Goal: Transaction & Acquisition: Purchase product/service

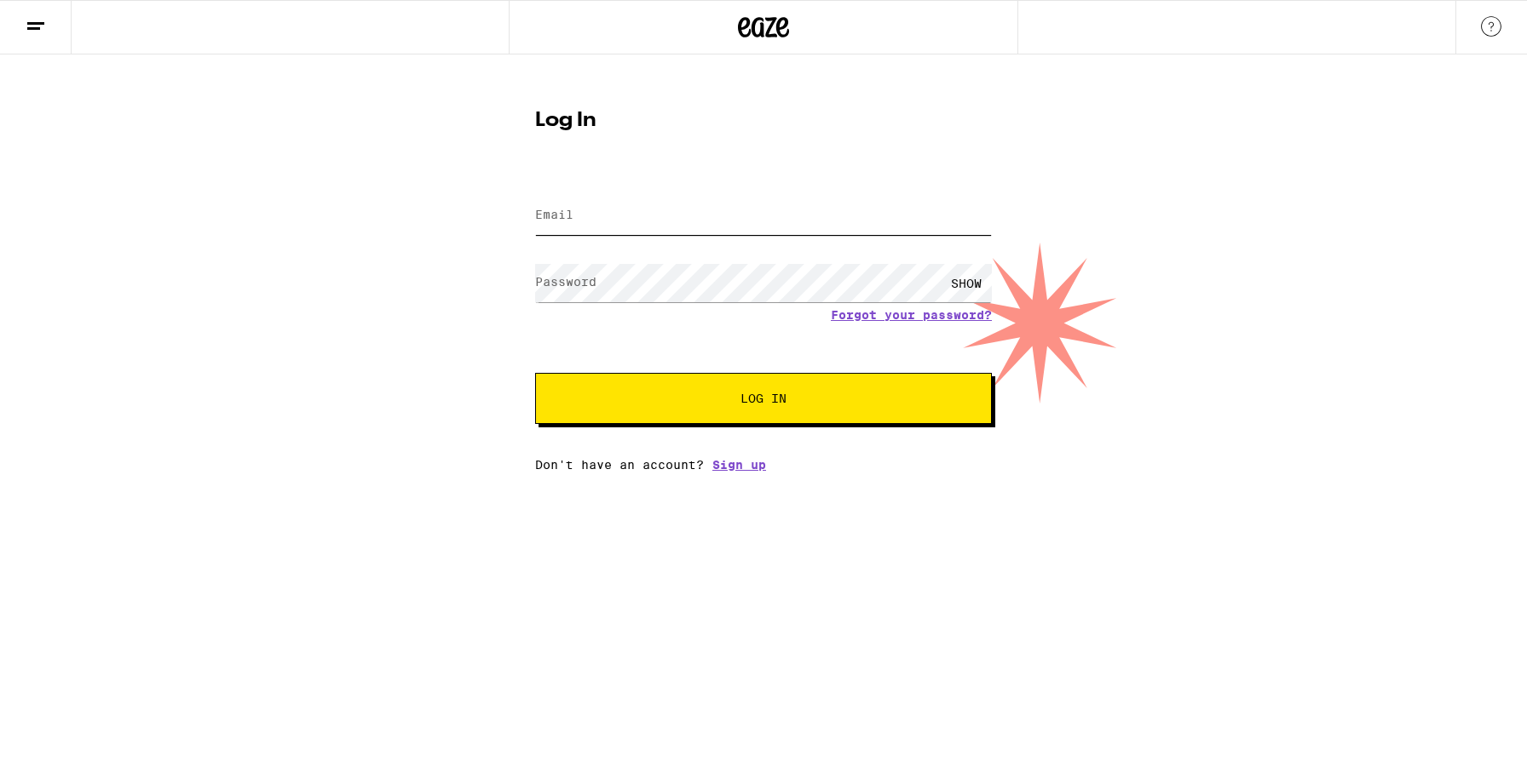
type input "[EMAIL_ADDRESS][DOMAIN_NAME]"
click at [764, 401] on button "Log In" at bounding box center [764, 399] width 456 height 51
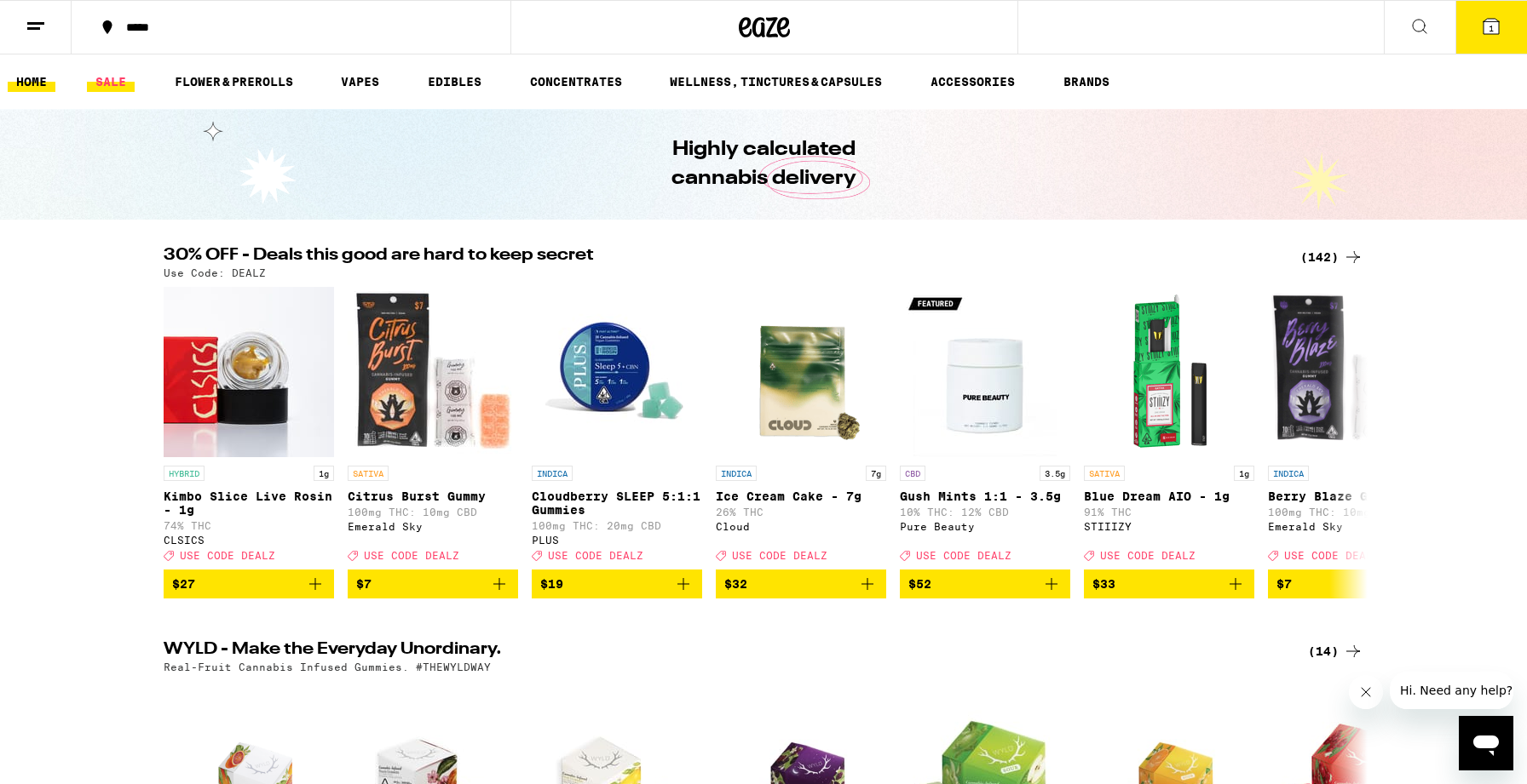
click at [102, 83] on link "SALE" at bounding box center [111, 82] width 47 height 20
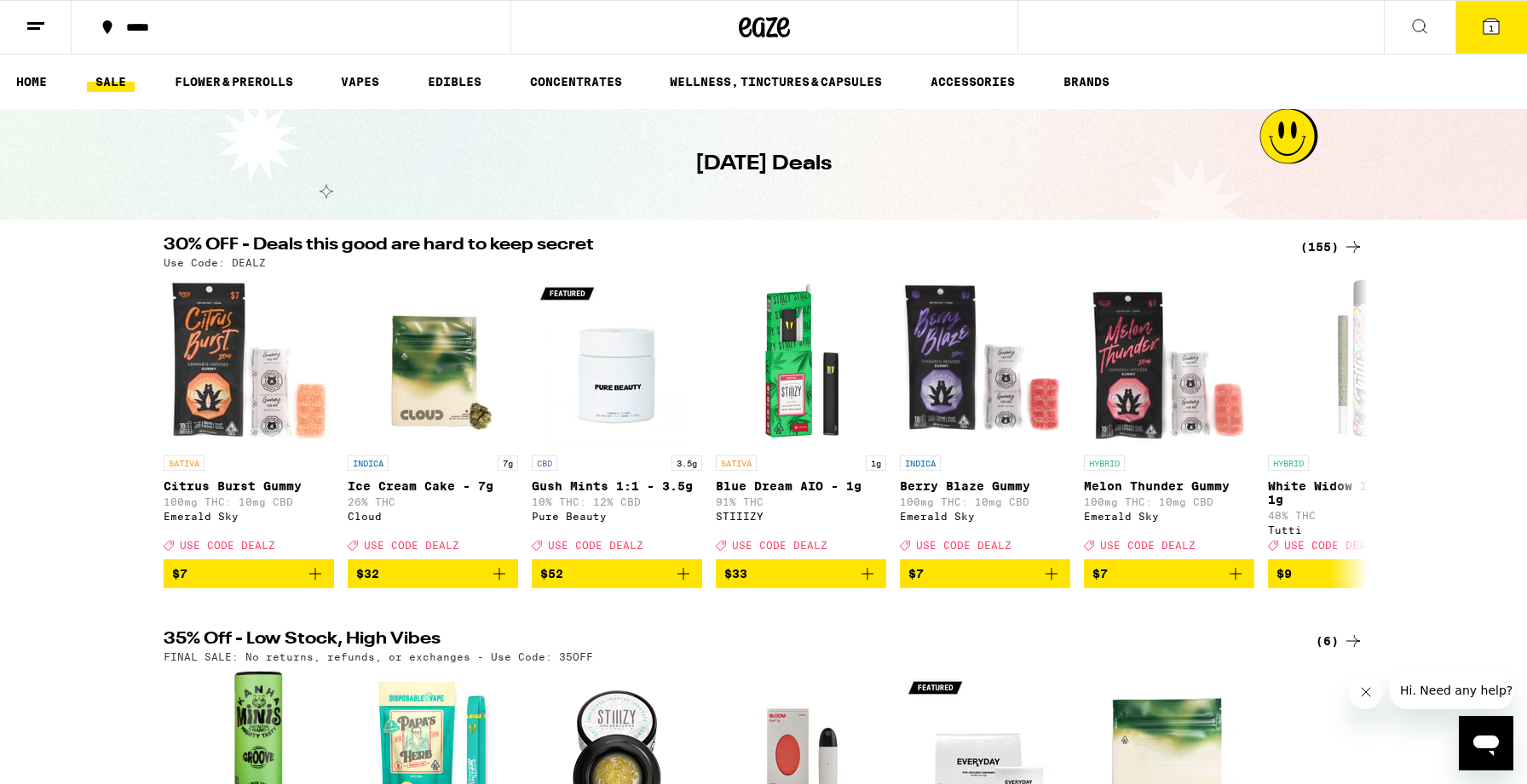
click at [1327, 248] on div "(155)" at bounding box center [1331, 247] width 63 height 20
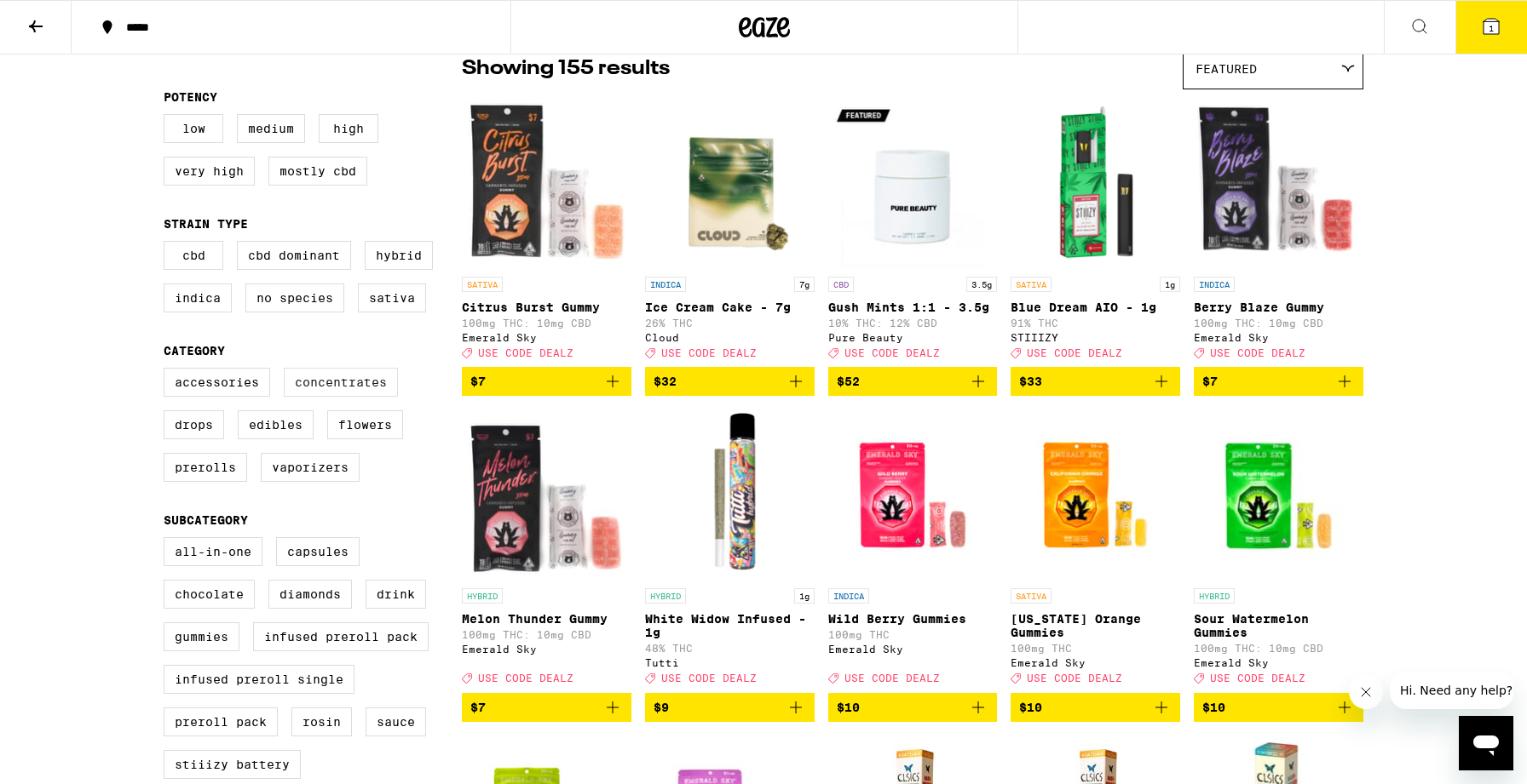
scroll to position [297, 0]
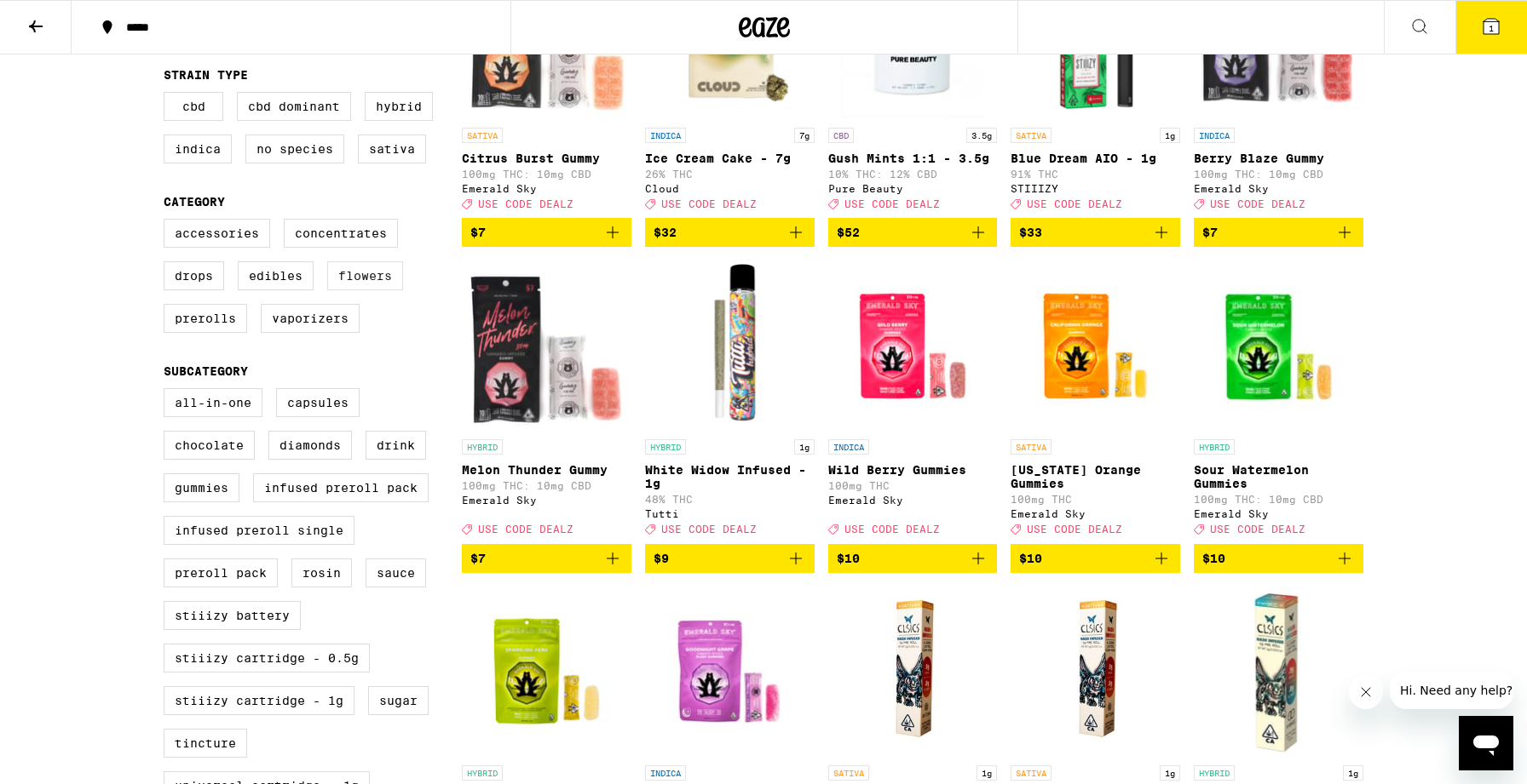
click at [364, 291] on label "Flowers" at bounding box center [364, 276] width 75 height 29
click at [168, 223] on input "Flowers" at bounding box center [167, 222] width 1 height 1
checkbox input "true"
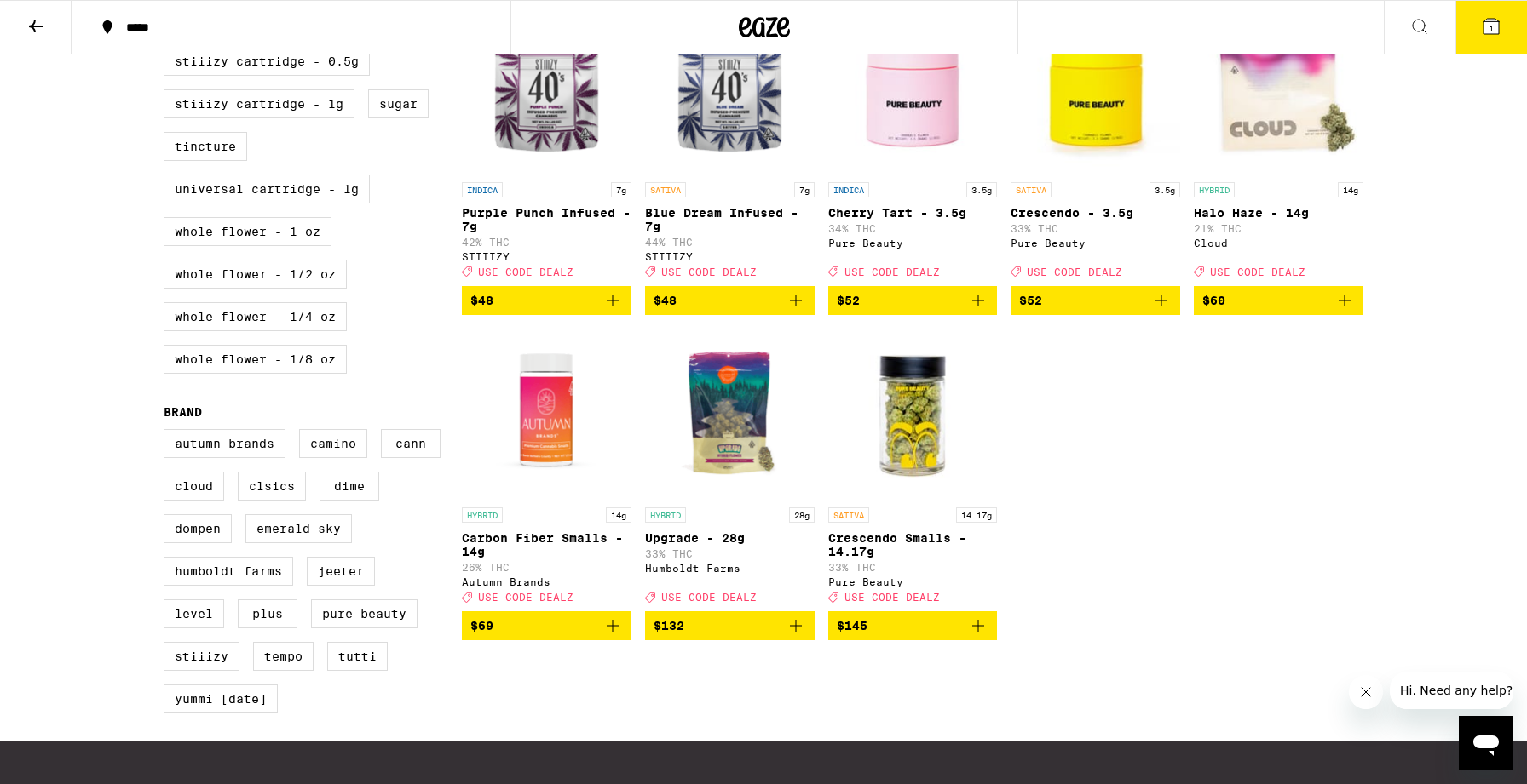
scroll to position [894, 0]
click at [783, 636] on span "$132" at bounding box center [730, 626] width 153 height 20
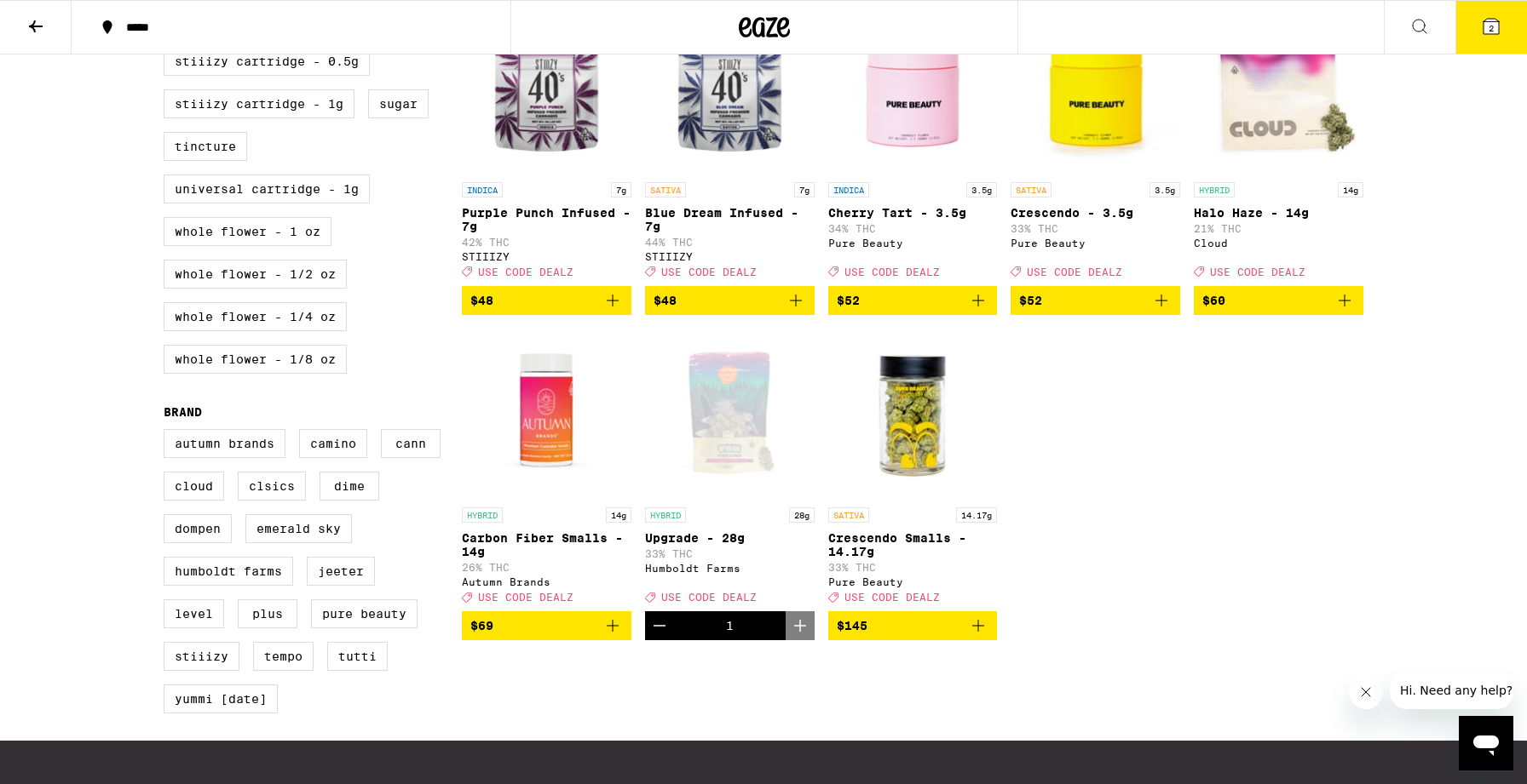
click at [1475, 39] on button "2" at bounding box center [1491, 27] width 72 height 53
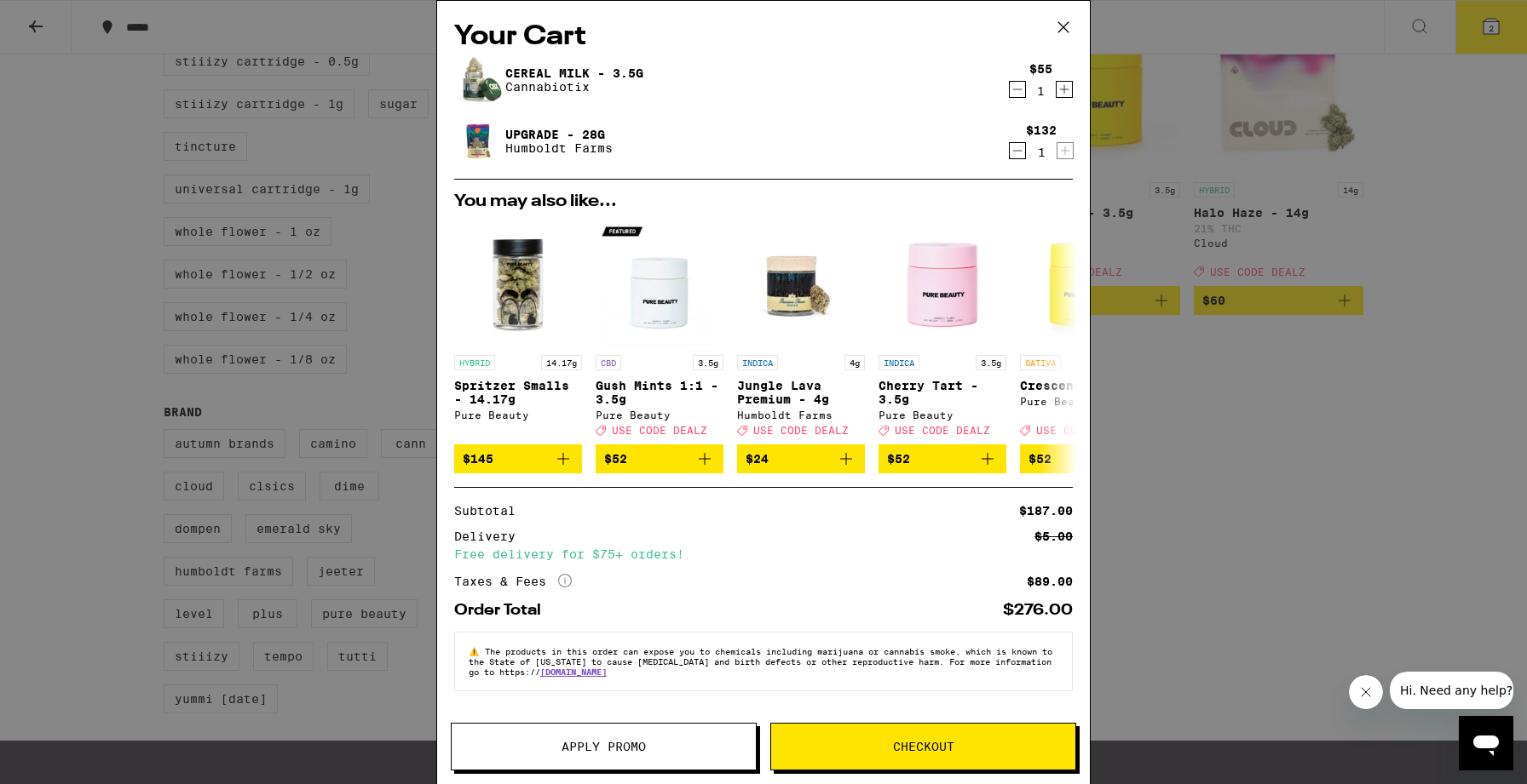
scroll to position [2, 0]
click at [687, 743] on span "Apply Promo" at bounding box center [604, 747] width 304 height 12
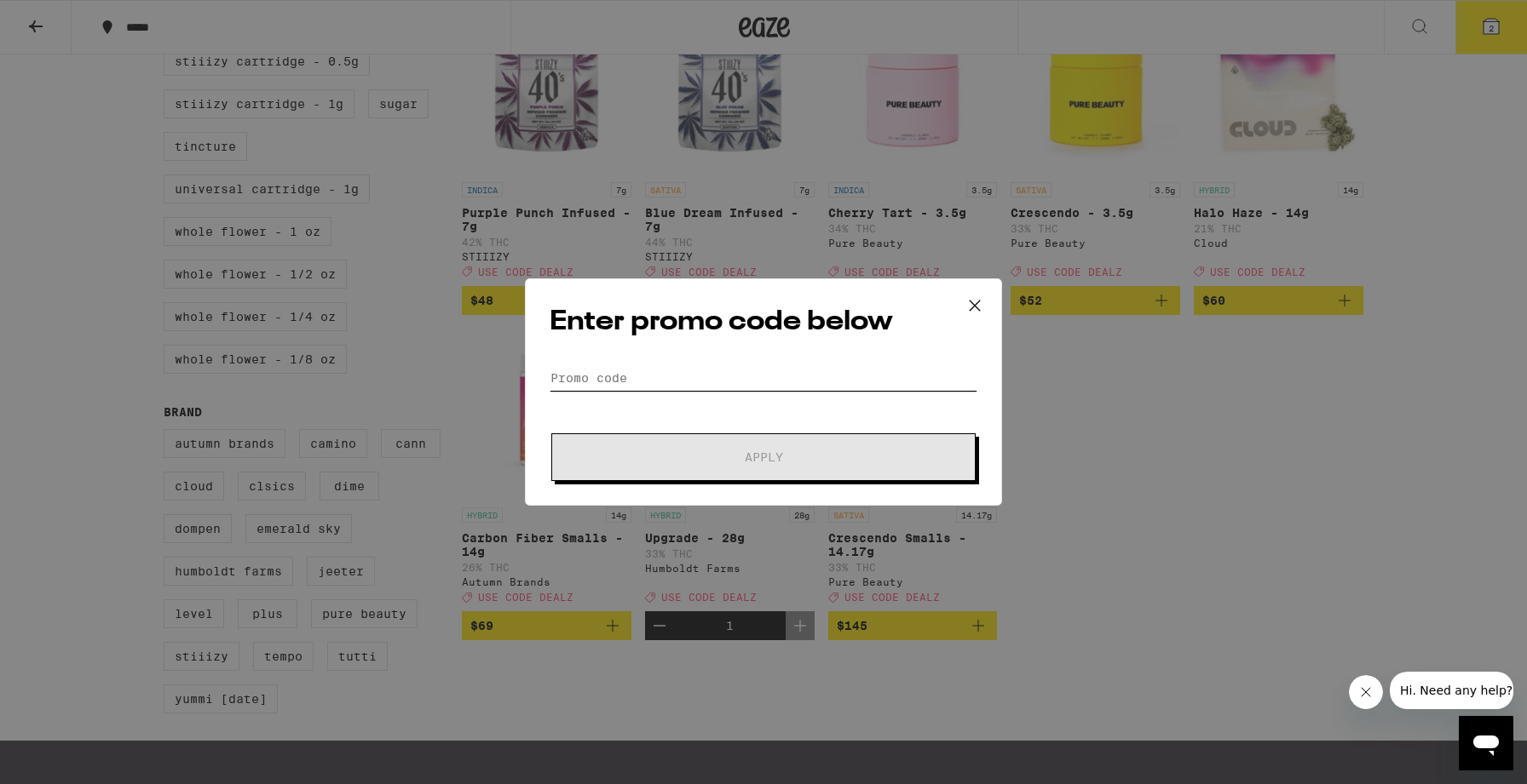
click at [578, 374] on input "Promo Code" at bounding box center [764, 378] width 428 height 25
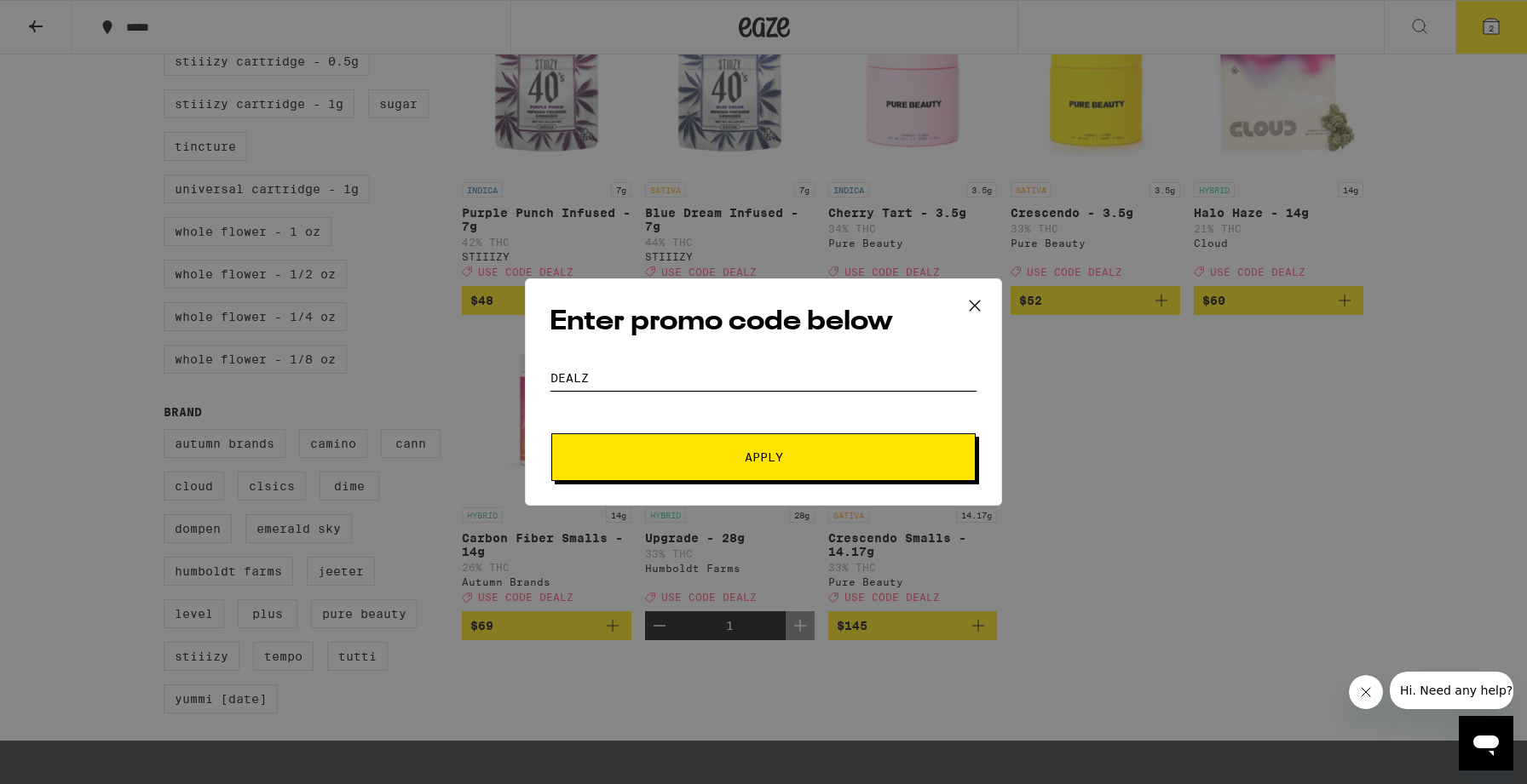
type input "DEALZ"
click at [682, 443] on button "Apply" at bounding box center [764, 457] width 424 height 47
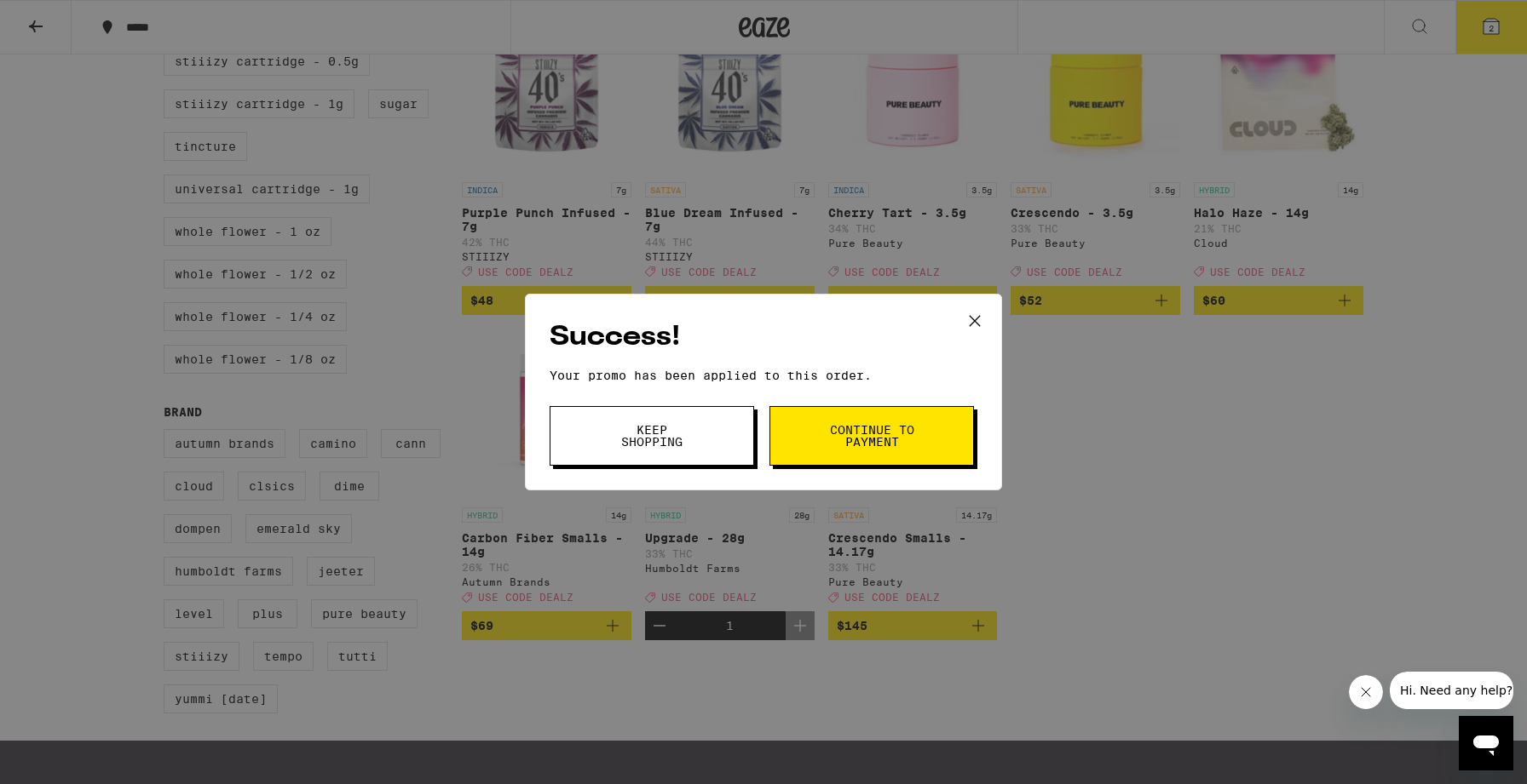
click at [811, 436] on button "Continue to payment" at bounding box center [871, 436] width 205 height 60
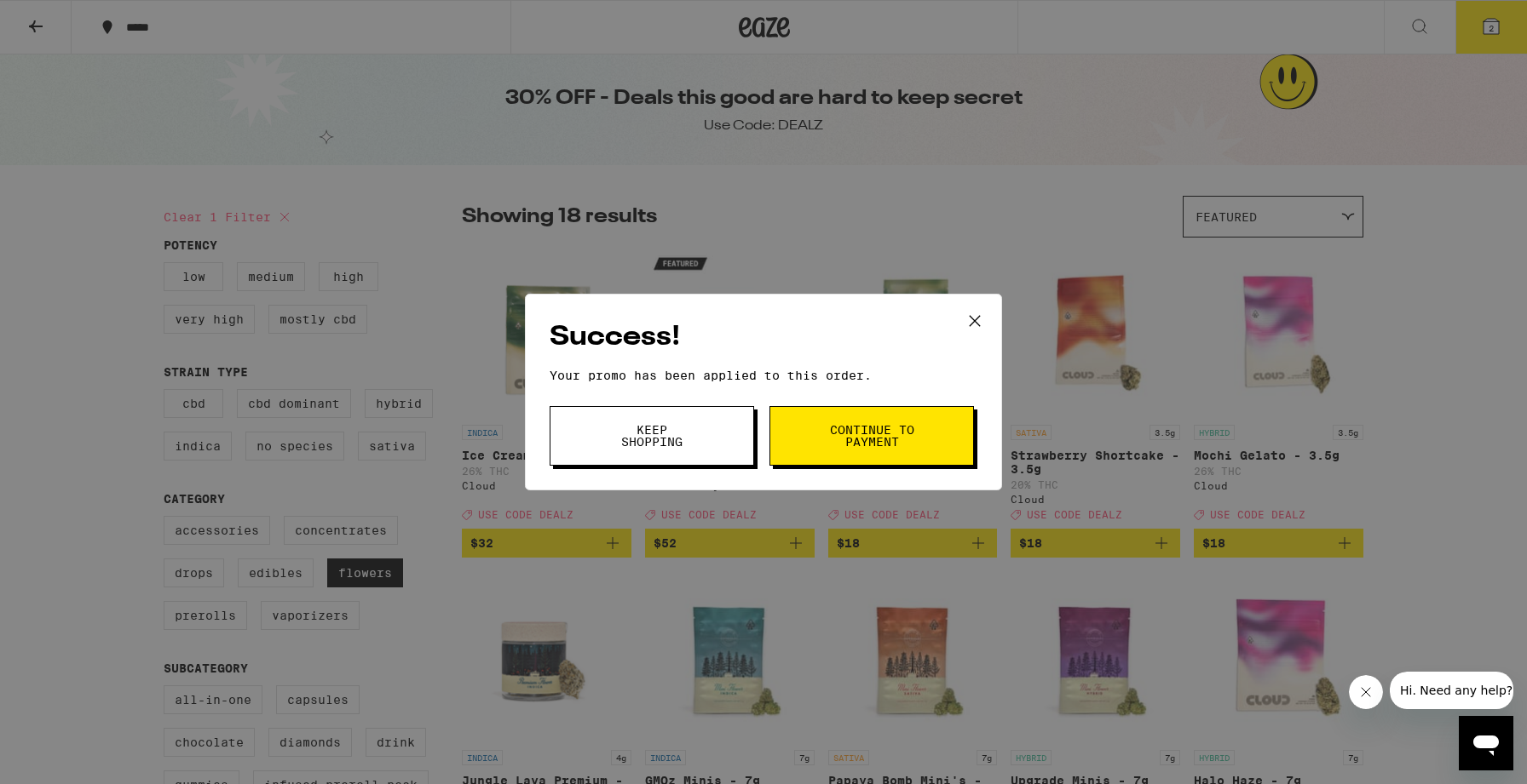
click at [973, 312] on icon at bounding box center [974, 321] width 25 height 25
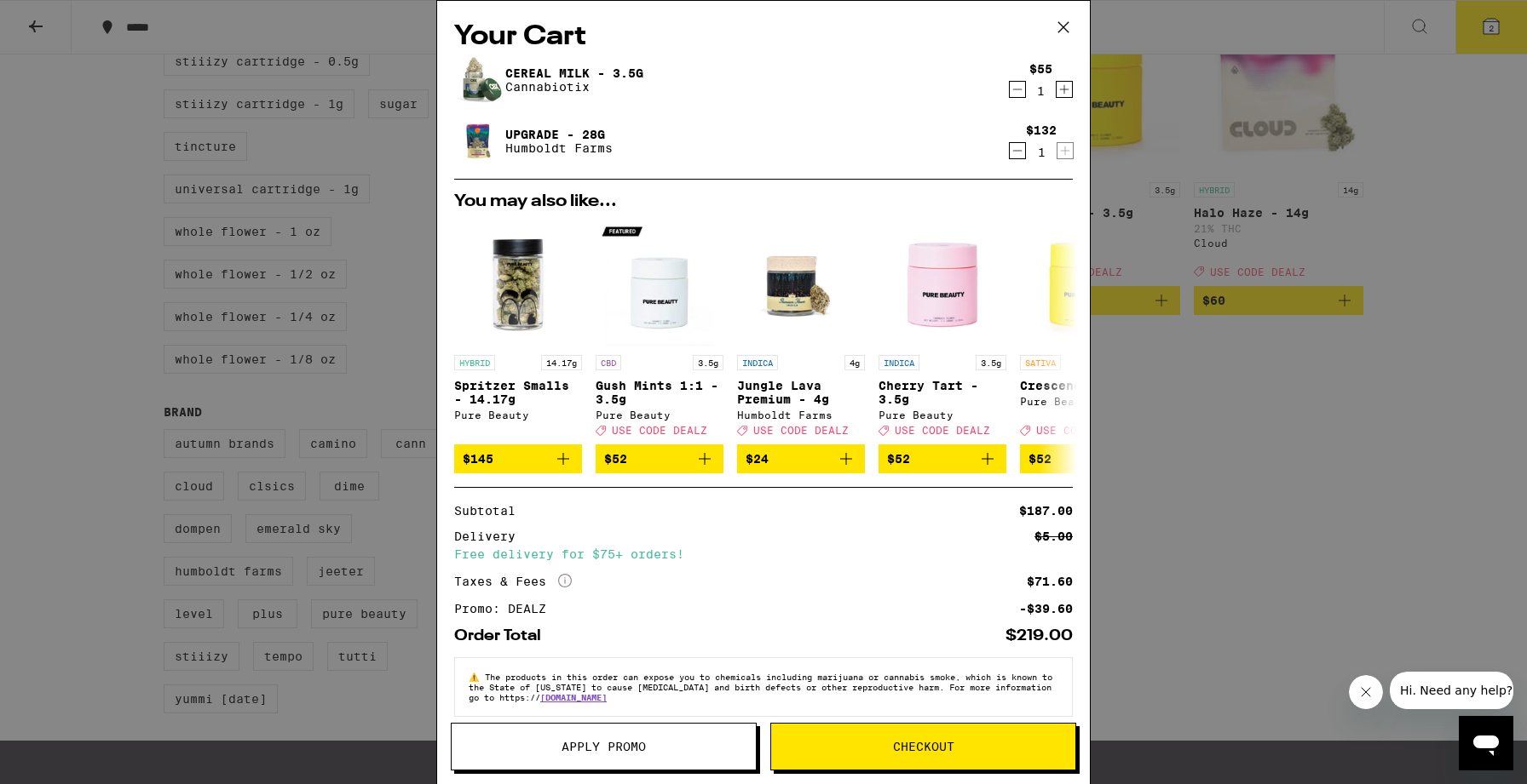
click at [1019, 89] on icon "Decrement" at bounding box center [1017, 89] width 15 height 20
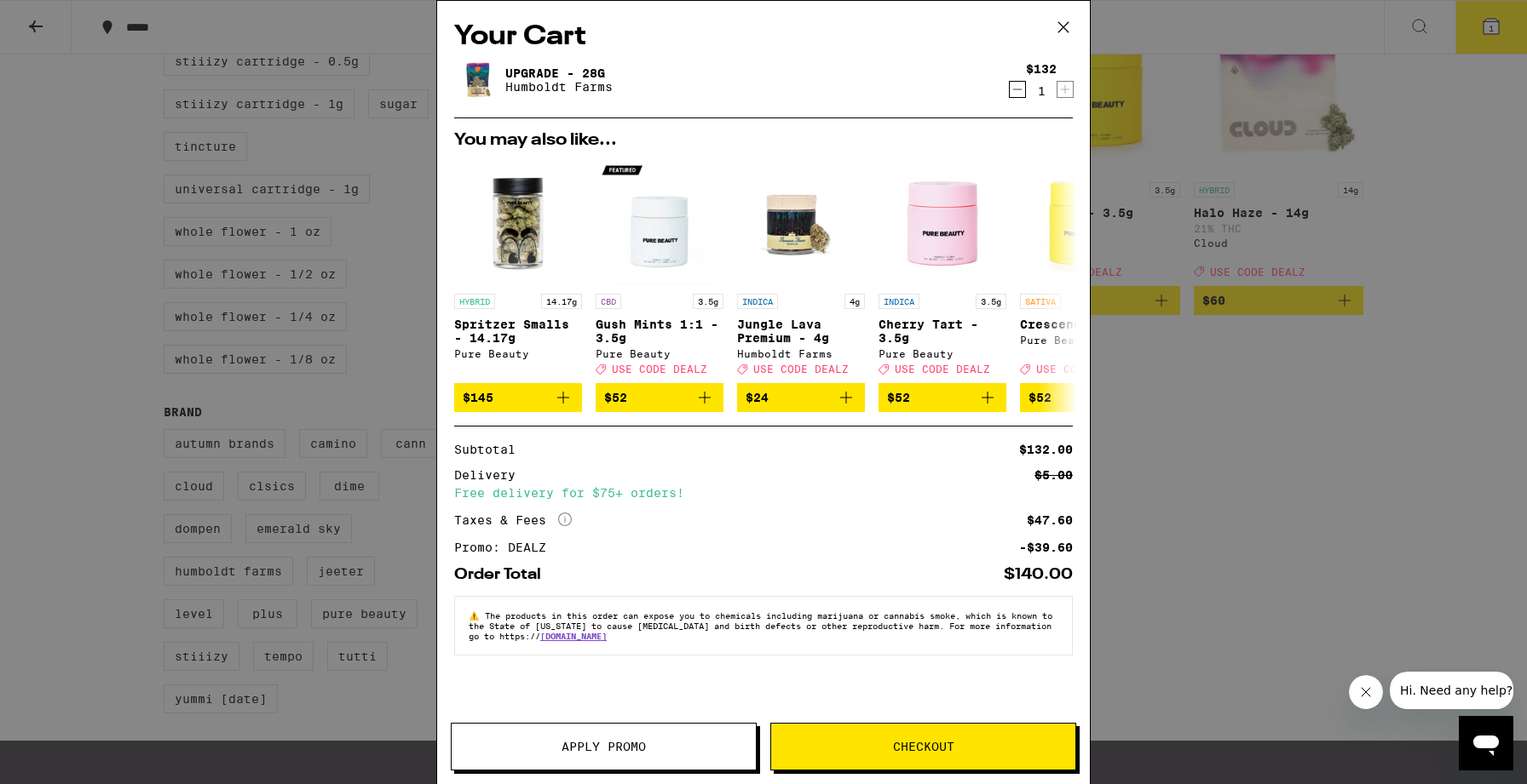
click at [486, 73] on img at bounding box center [478, 80] width 47 height 47
click at [1064, 30] on icon at bounding box center [1063, 27] width 25 height 25
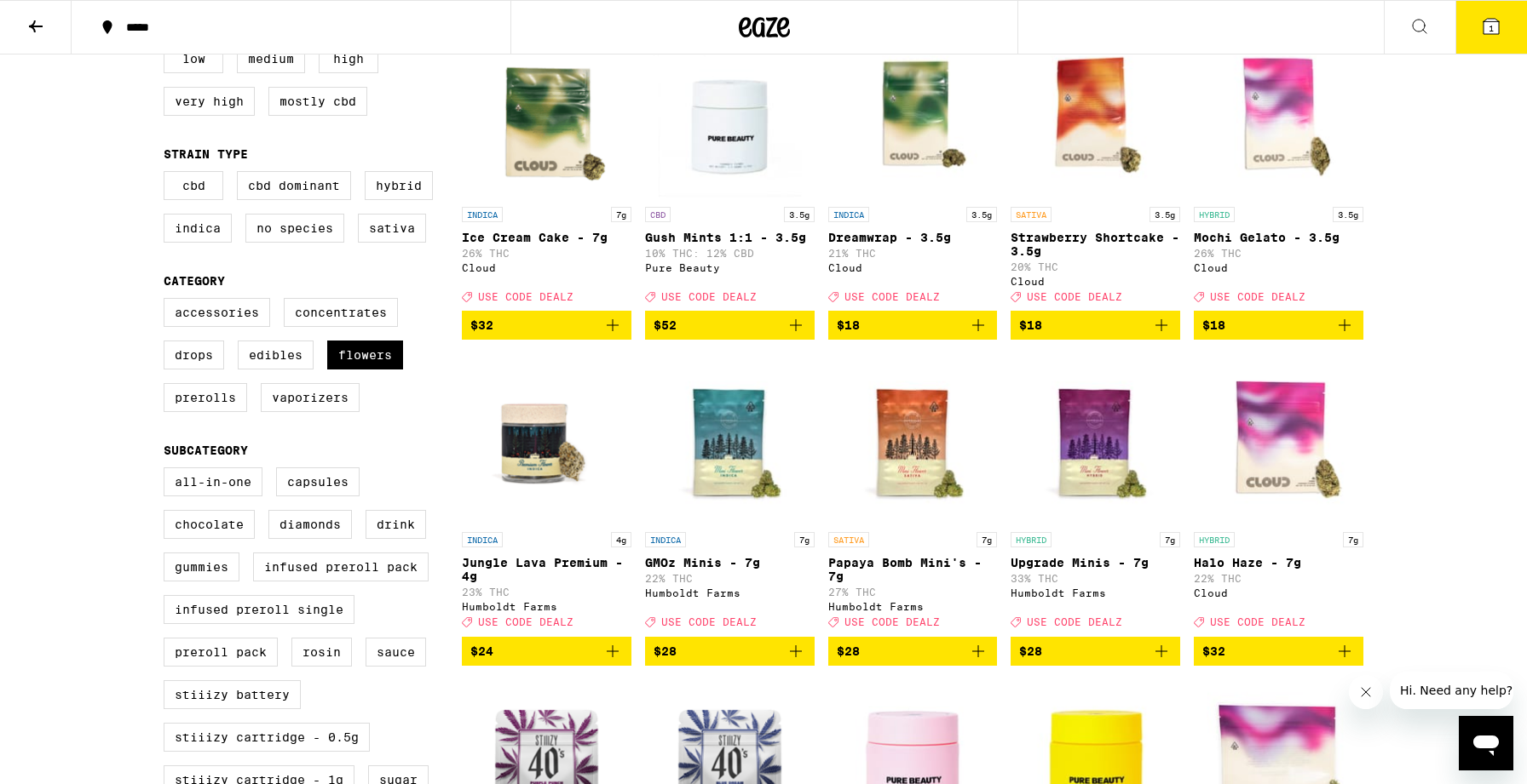
scroll to position [541, 0]
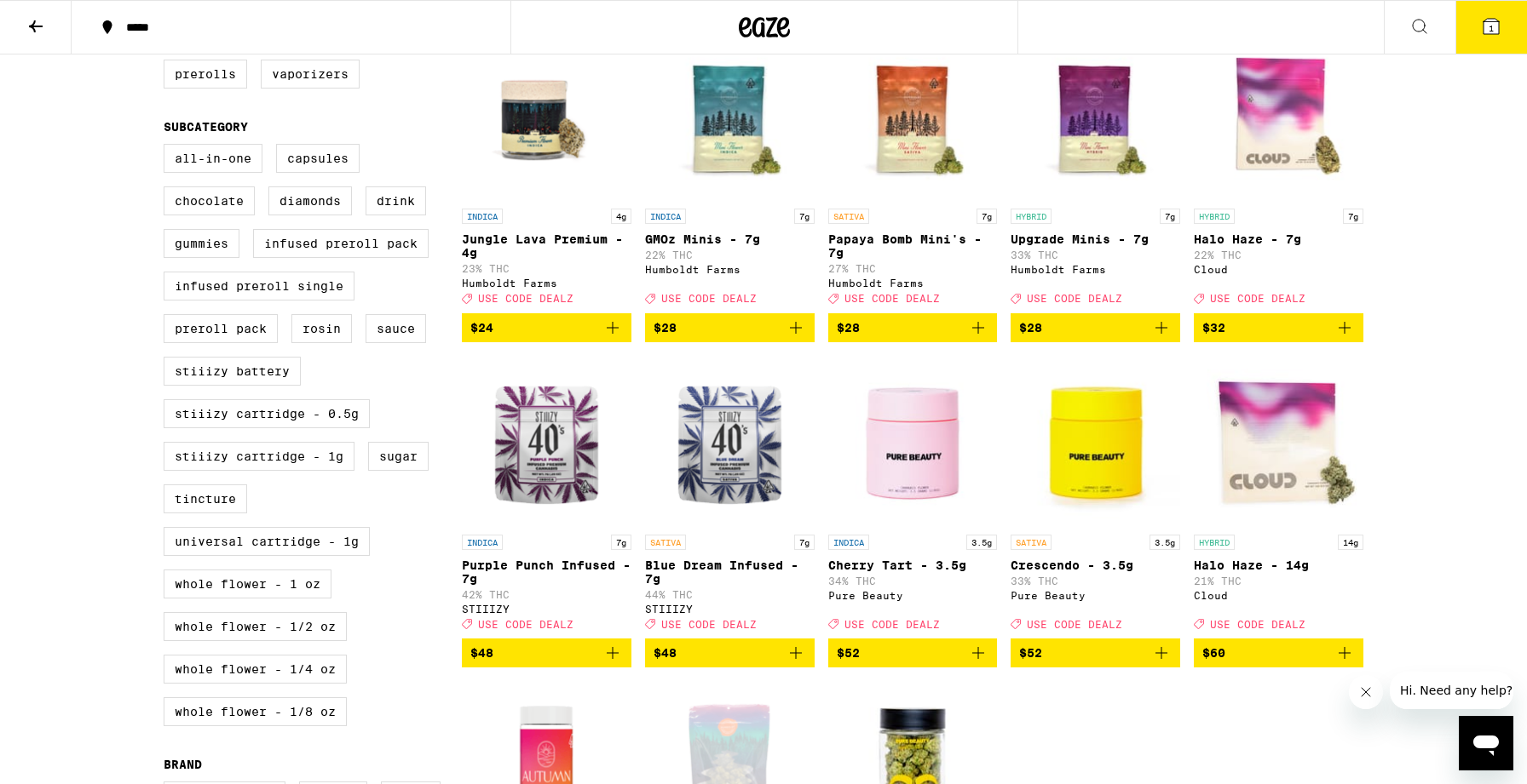
click at [620, 338] on icon "Add to bag" at bounding box center [613, 328] width 20 height 20
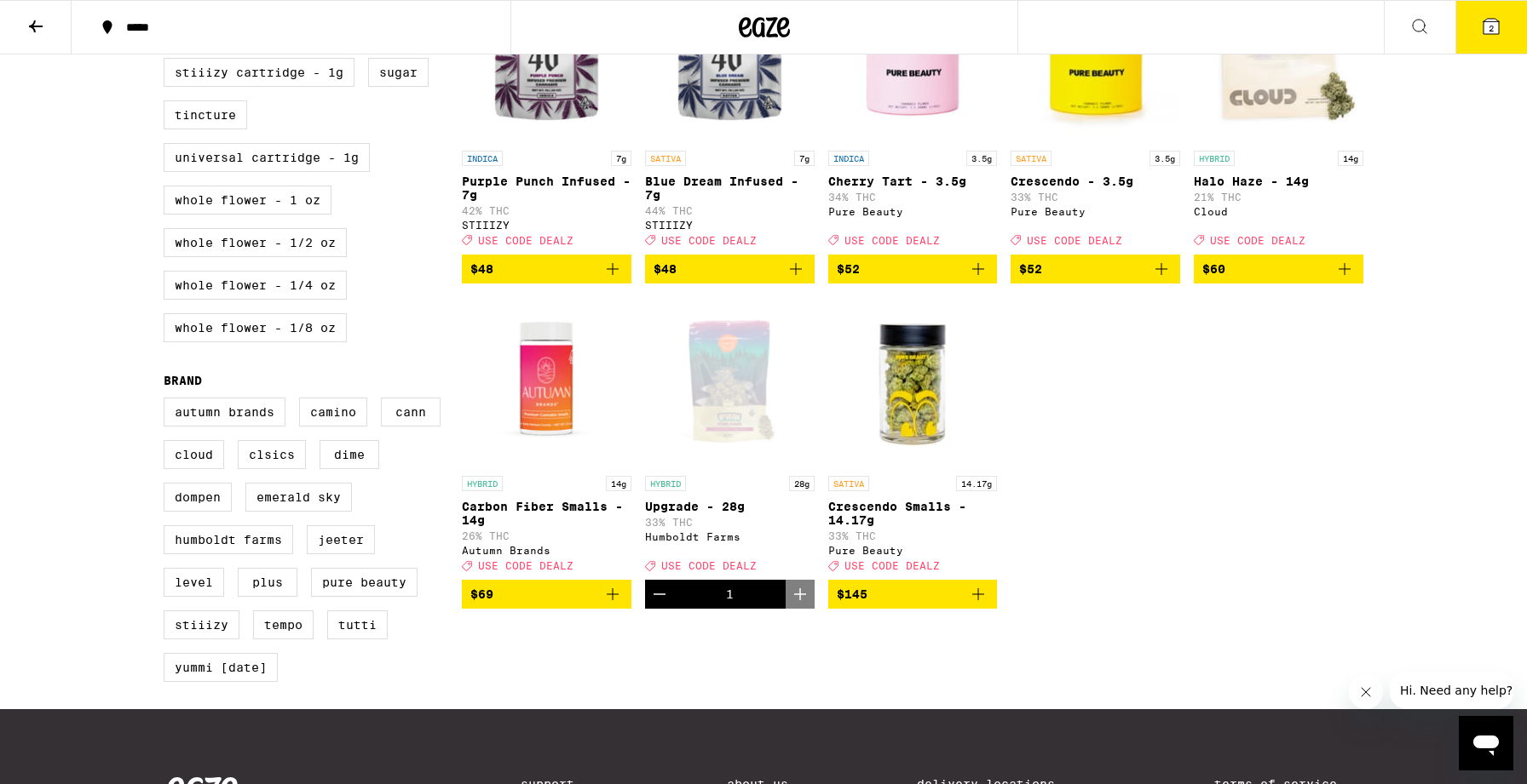
click at [661, 605] on icon "Decrement" at bounding box center [659, 594] width 20 height 20
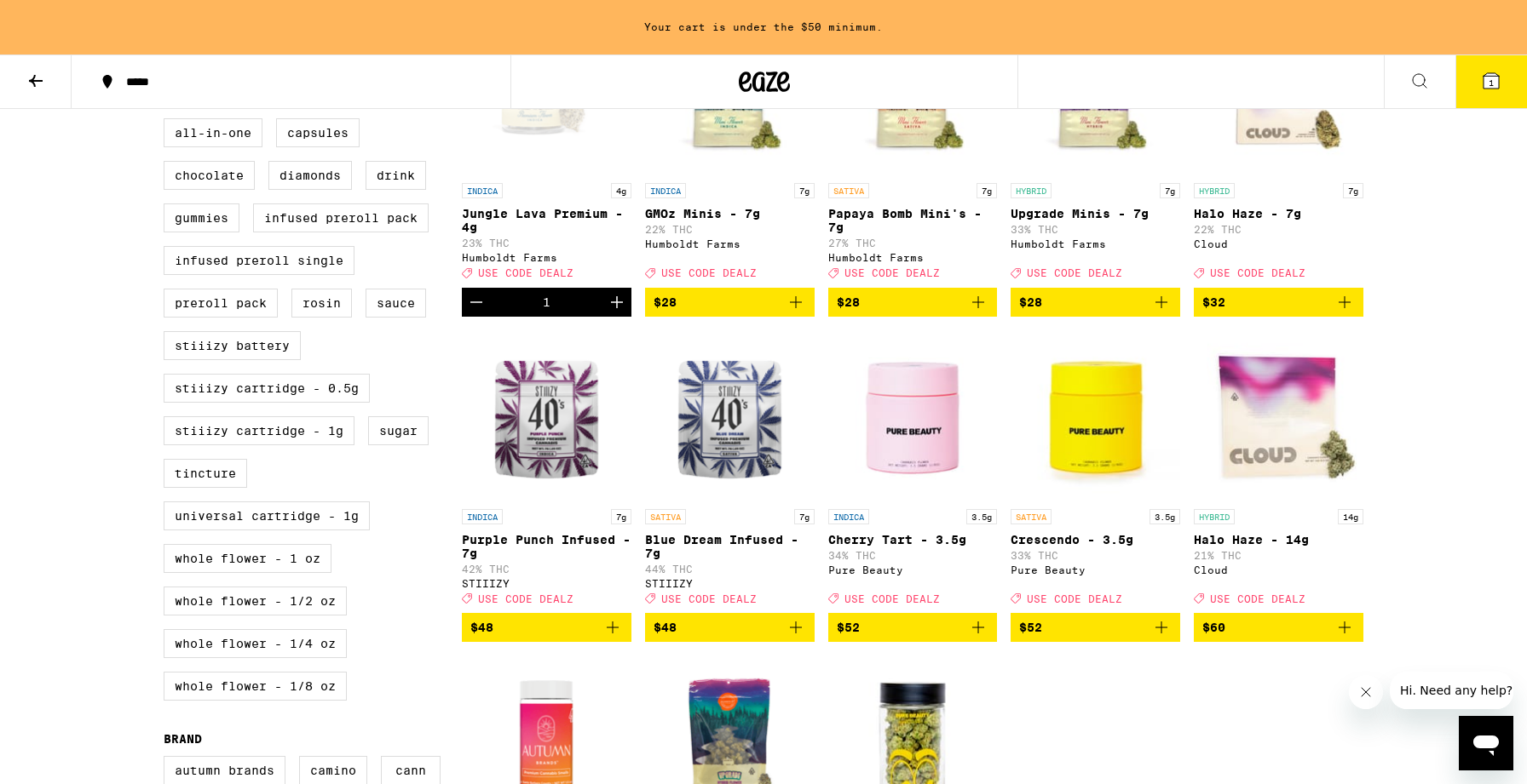
scroll to position [574, 0]
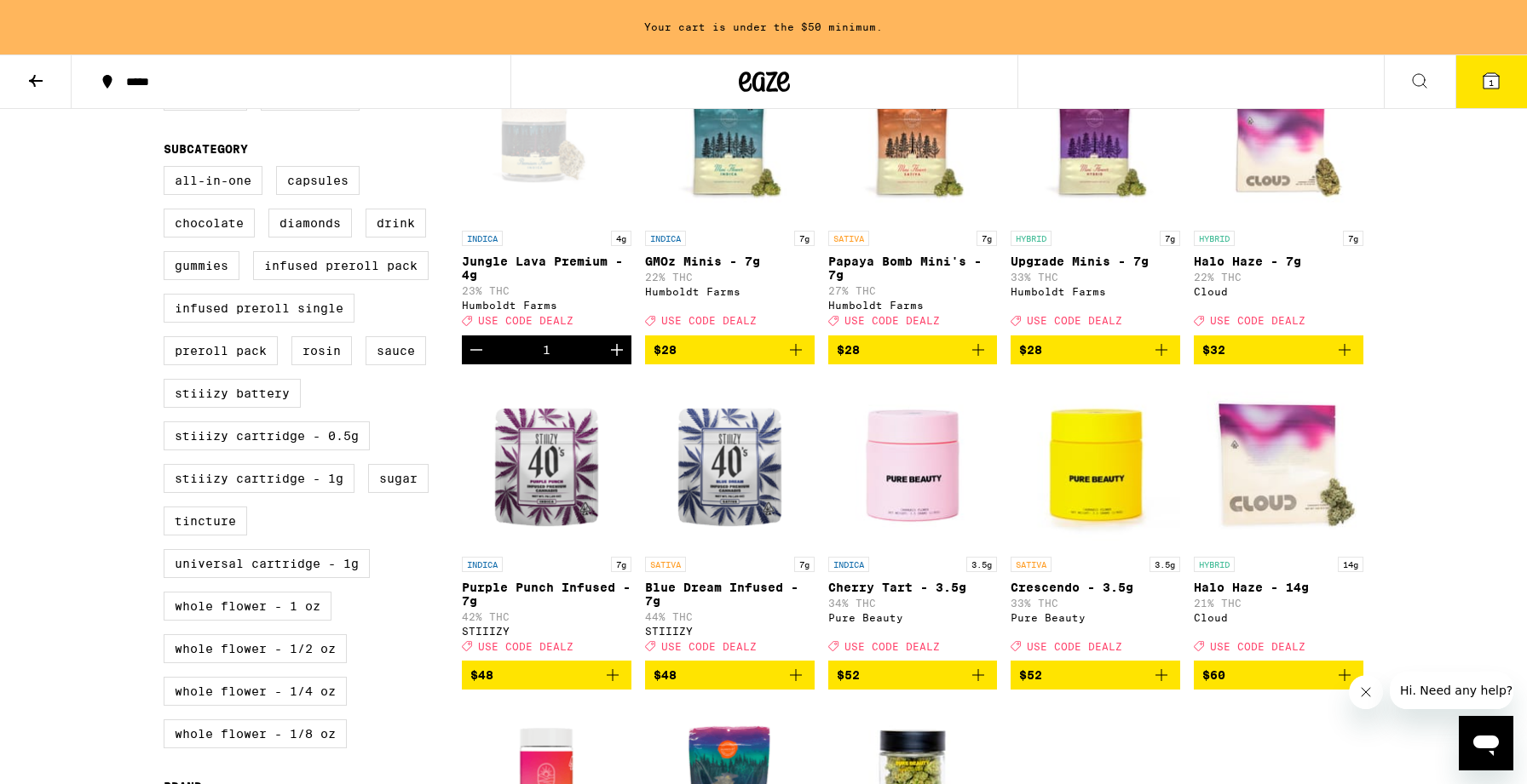
click at [484, 361] on icon "Decrement" at bounding box center [476, 350] width 20 height 20
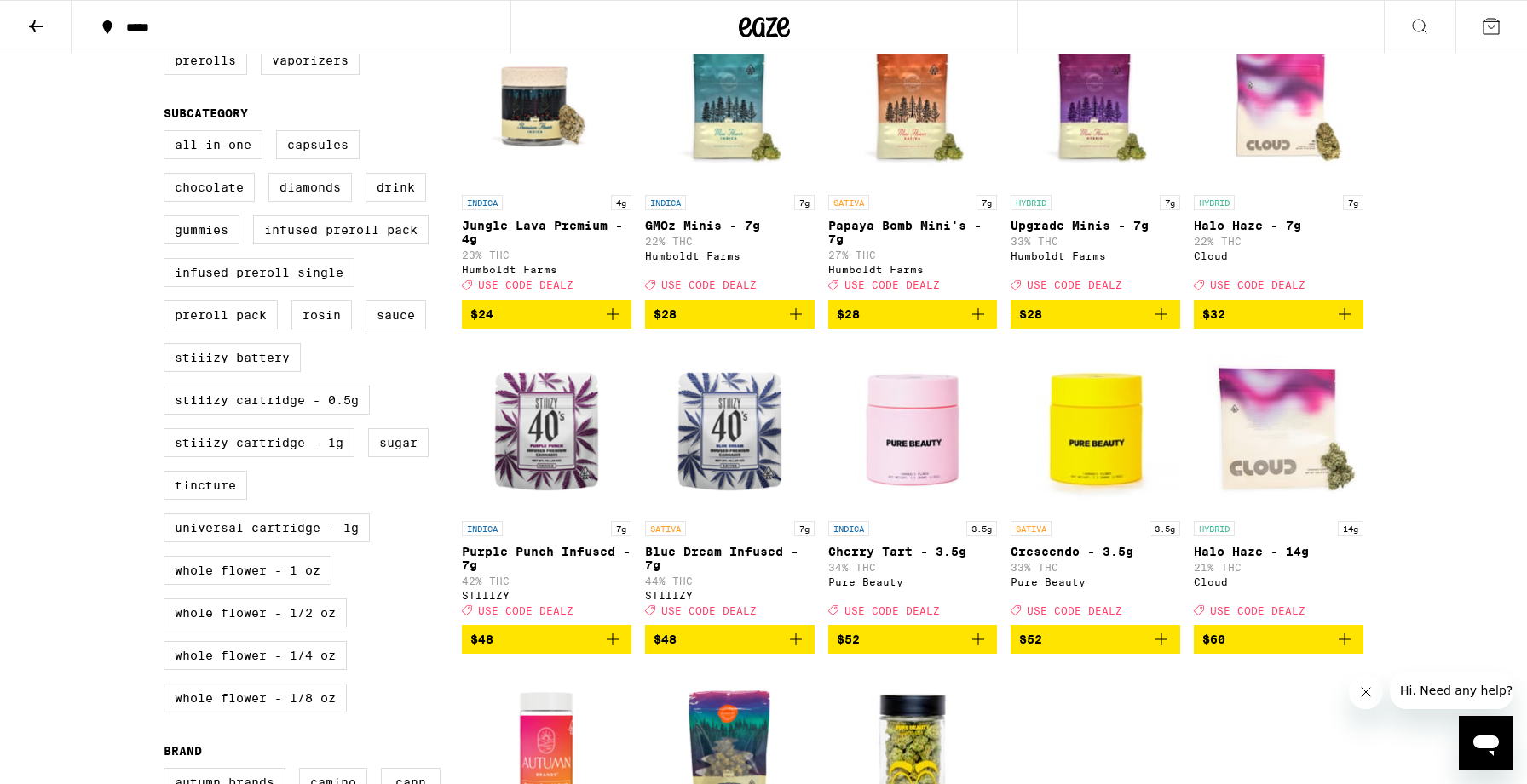
scroll to position [546, 0]
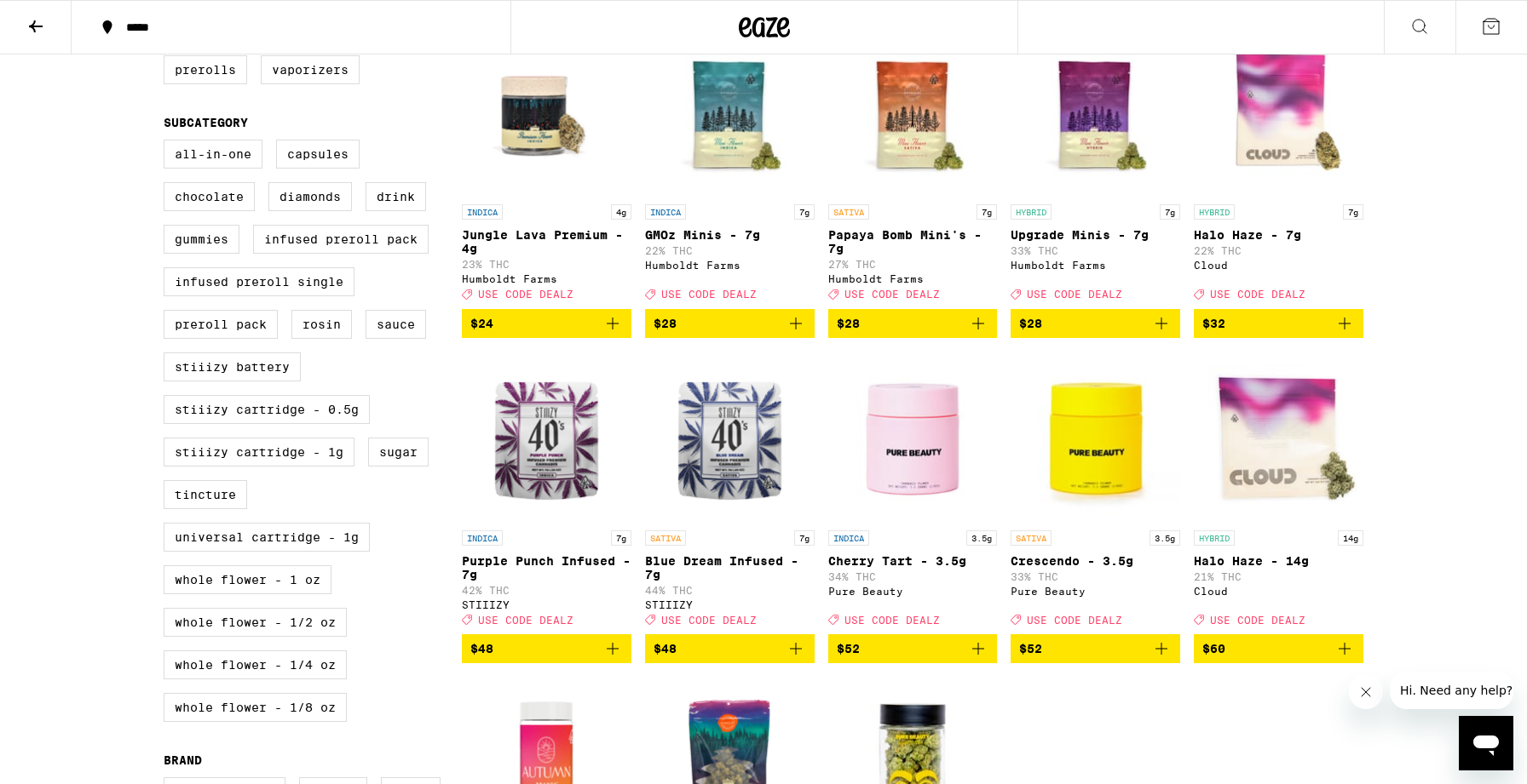
click at [1156, 330] on icon "Add to bag" at bounding box center [1161, 323] width 12 height 12
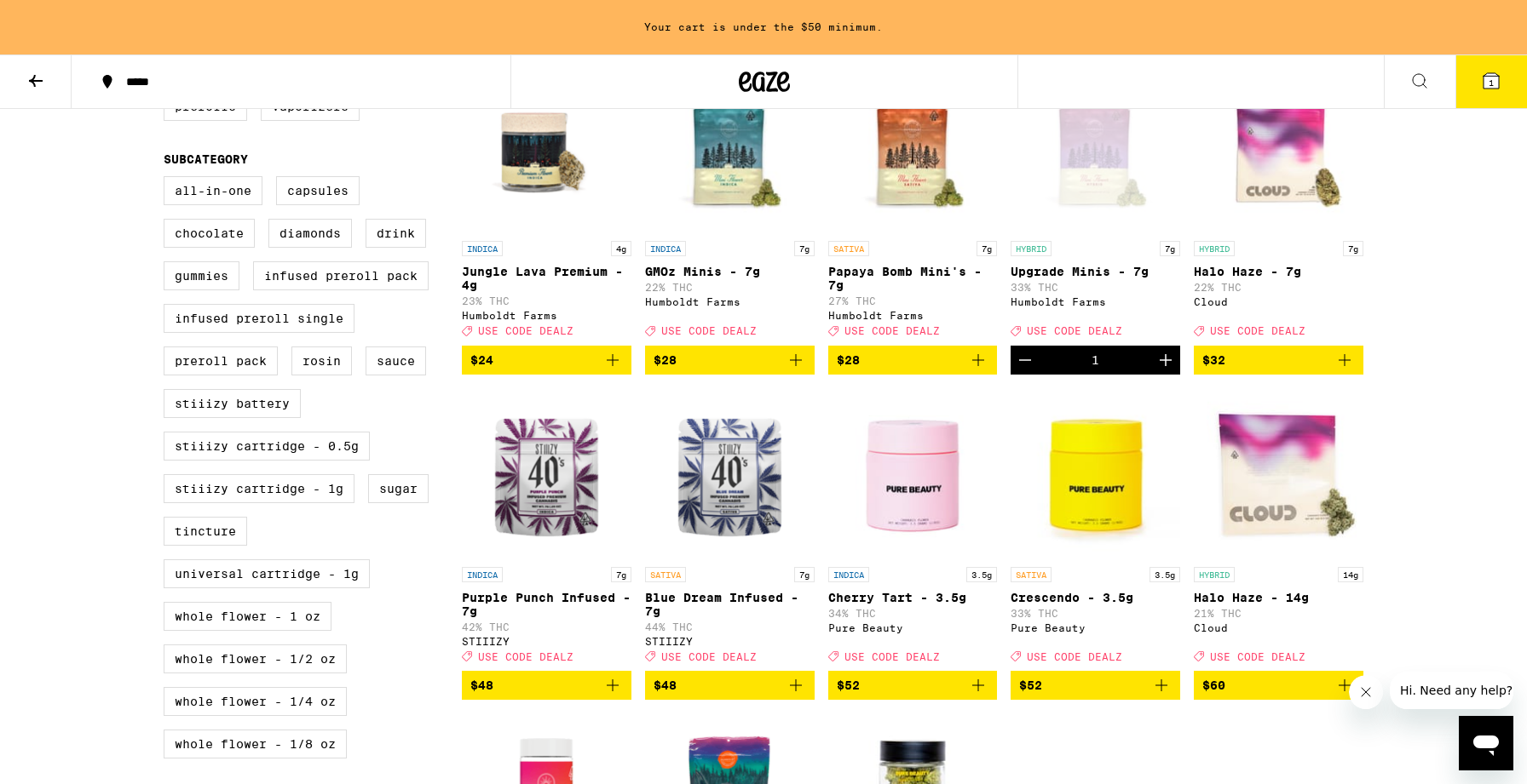
scroll to position [565, 0]
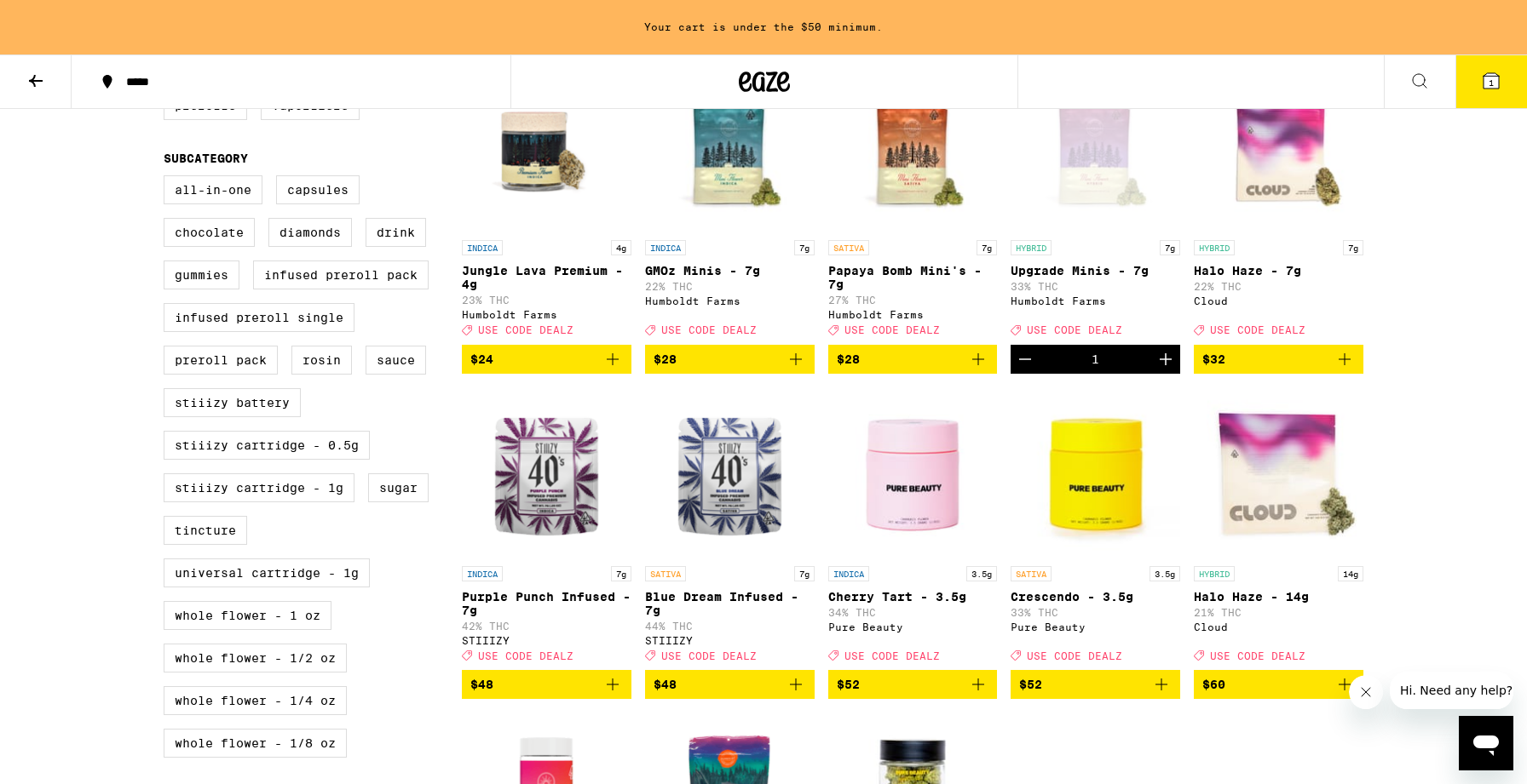
click at [1060, 184] on div "Open page for Upgrade Minis - 7g from Humboldt Farms" at bounding box center [1095, 145] width 170 height 170
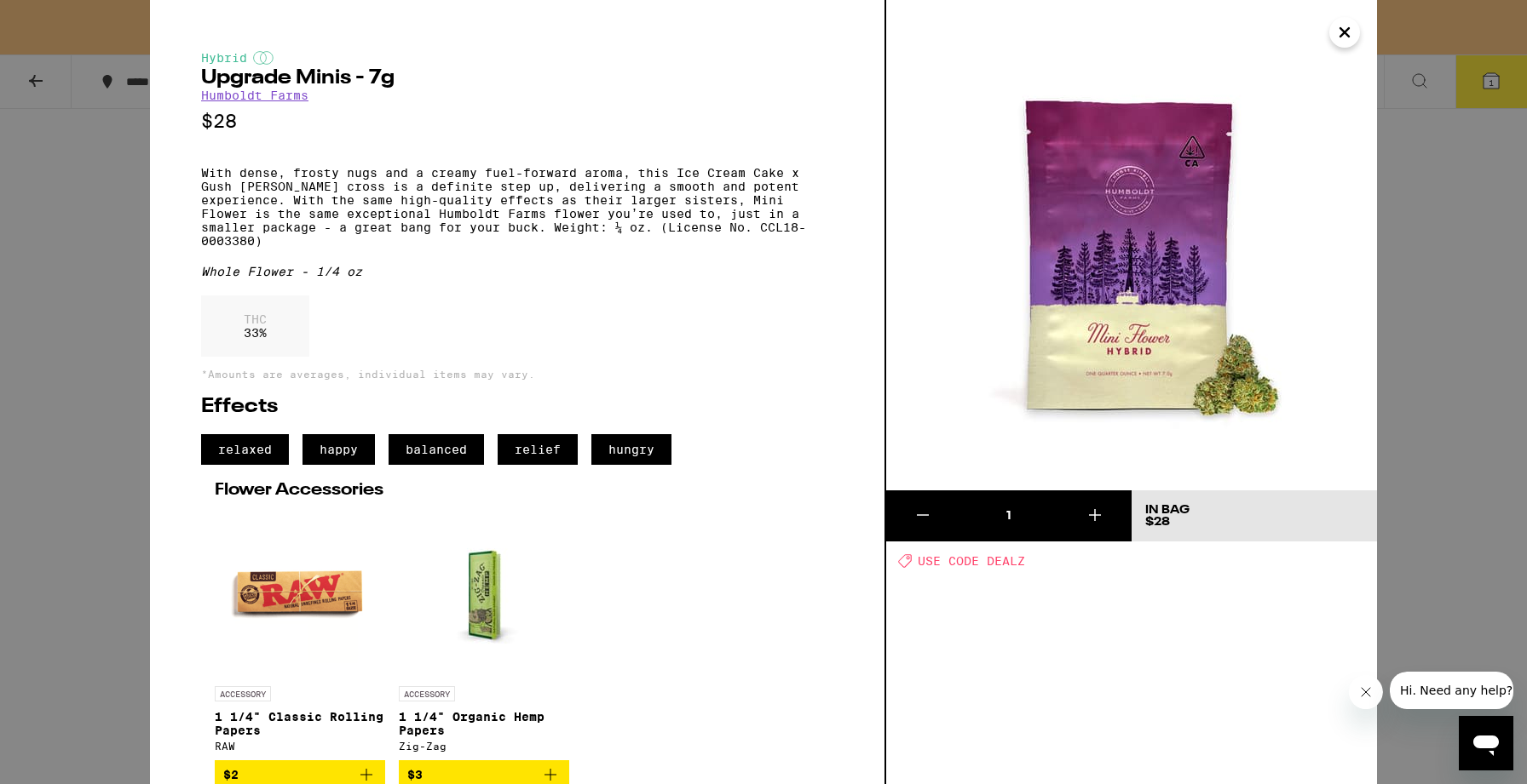
click at [58, 464] on div "Hybrid Upgrade Minis - 7g Humboldt Farms $28 With dense, frosty nugs and a crea…" at bounding box center [764, 392] width 1527 height 784
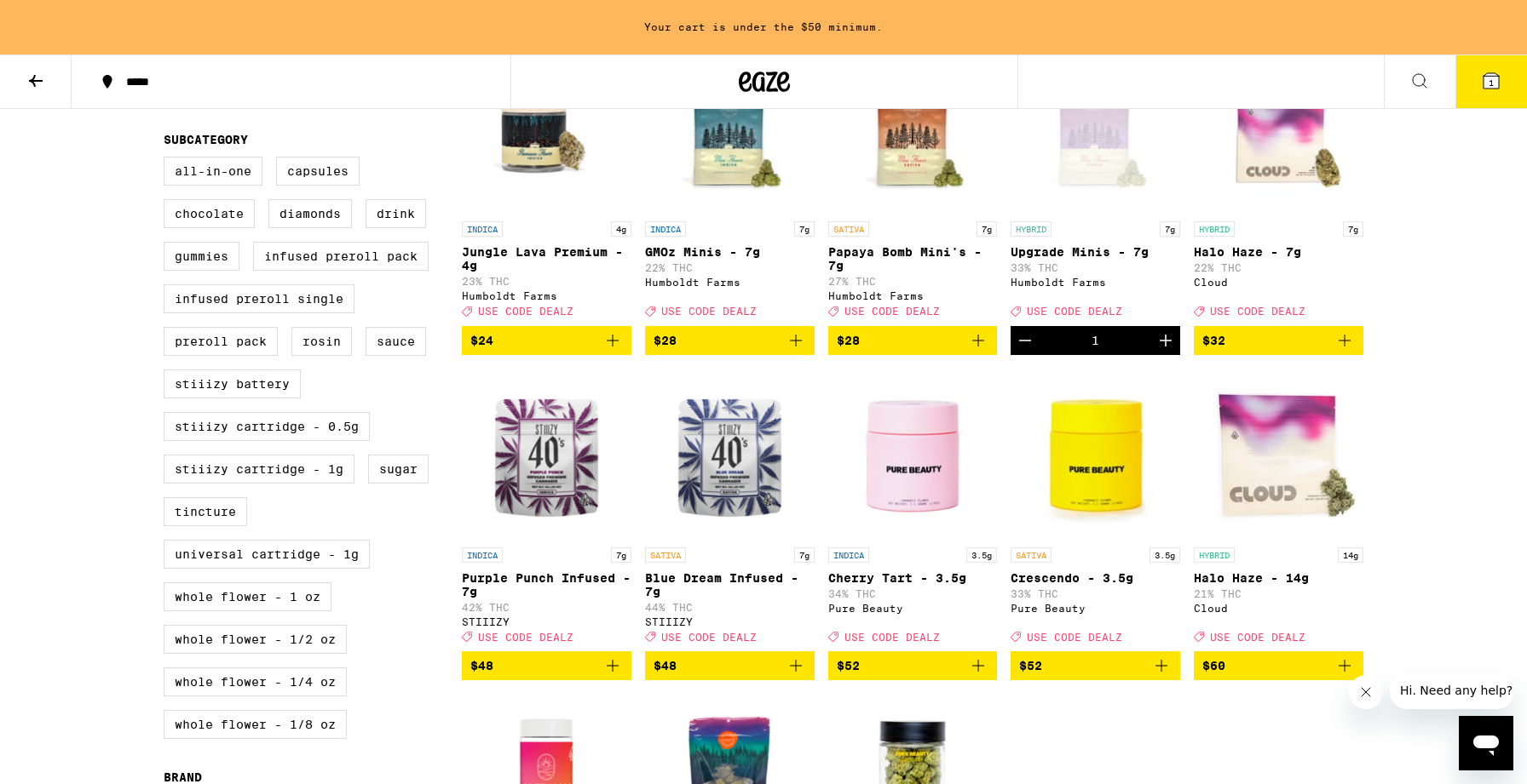
scroll to position [585, 0]
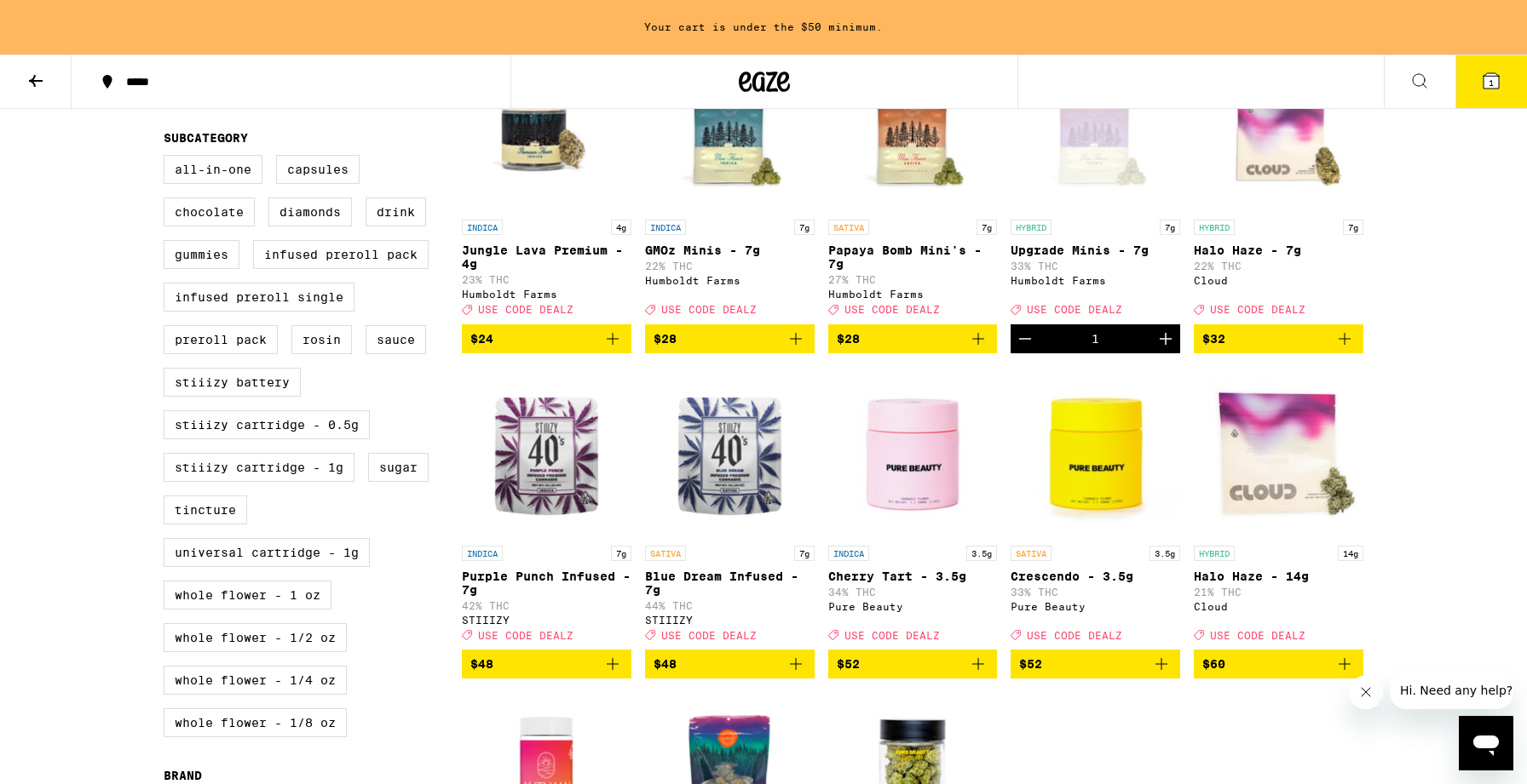
click at [981, 349] on icon "Add to bag" at bounding box center [978, 339] width 20 height 20
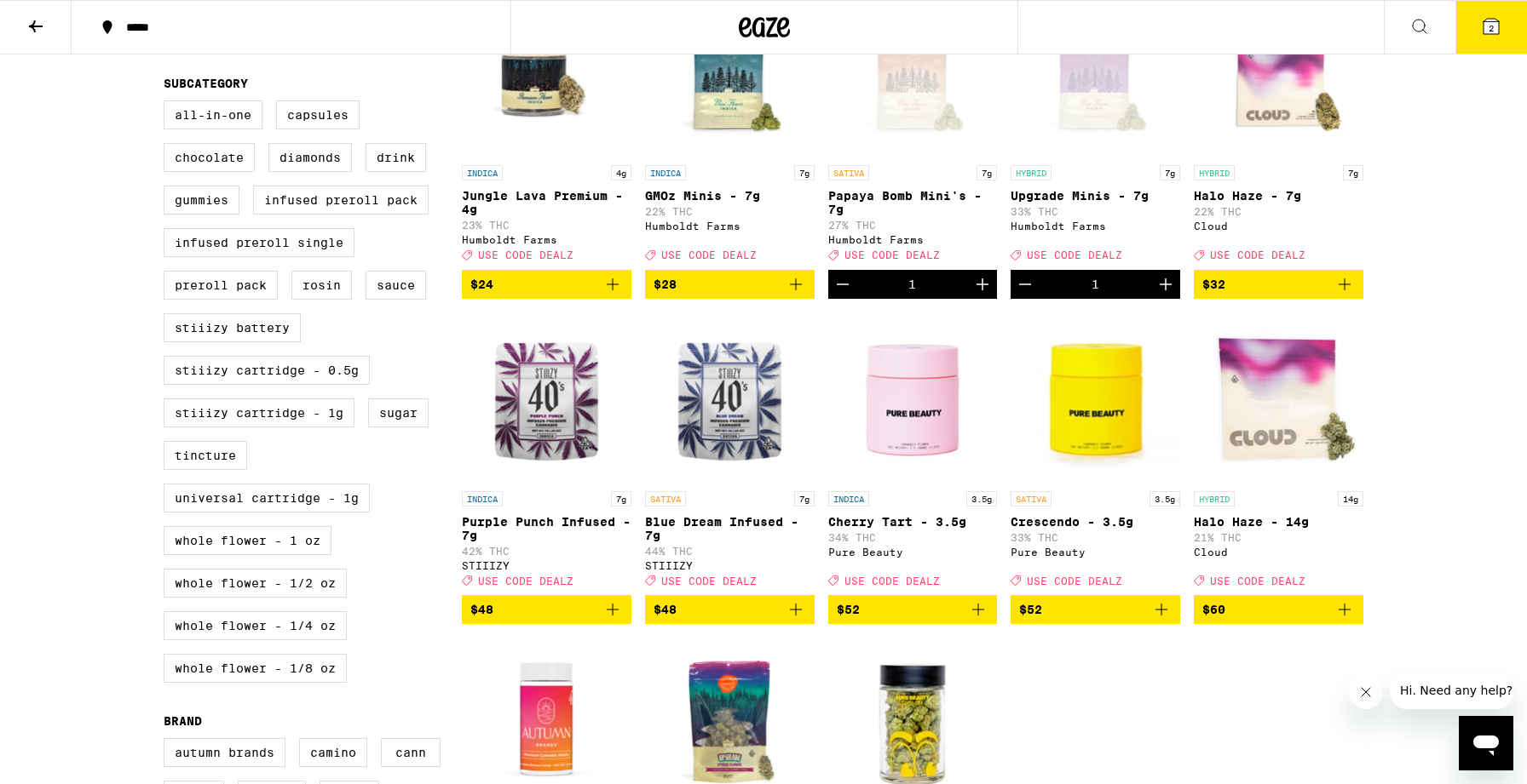
click at [983, 291] on icon "Increment" at bounding box center [982, 284] width 12 height 12
click at [1163, 294] on icon "Increment" at bounding box center [1165, 284] width 20 height 20
click at [1492, 22] on icon at bounding box center [1491, 26] width 15 height 15
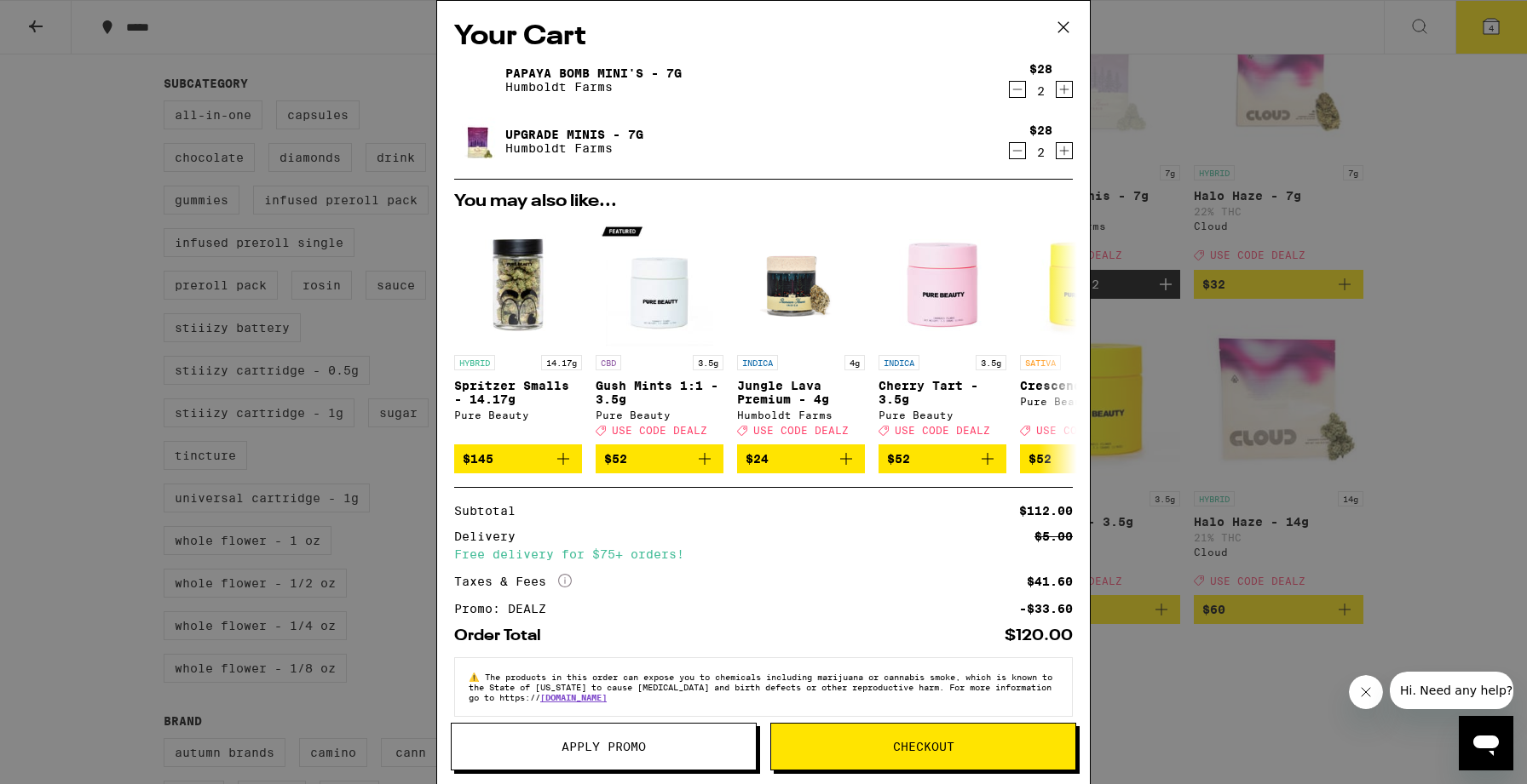
click at [616, 741] on span "Apply Promo" at bounding box center [604, 747] width 85 height 12
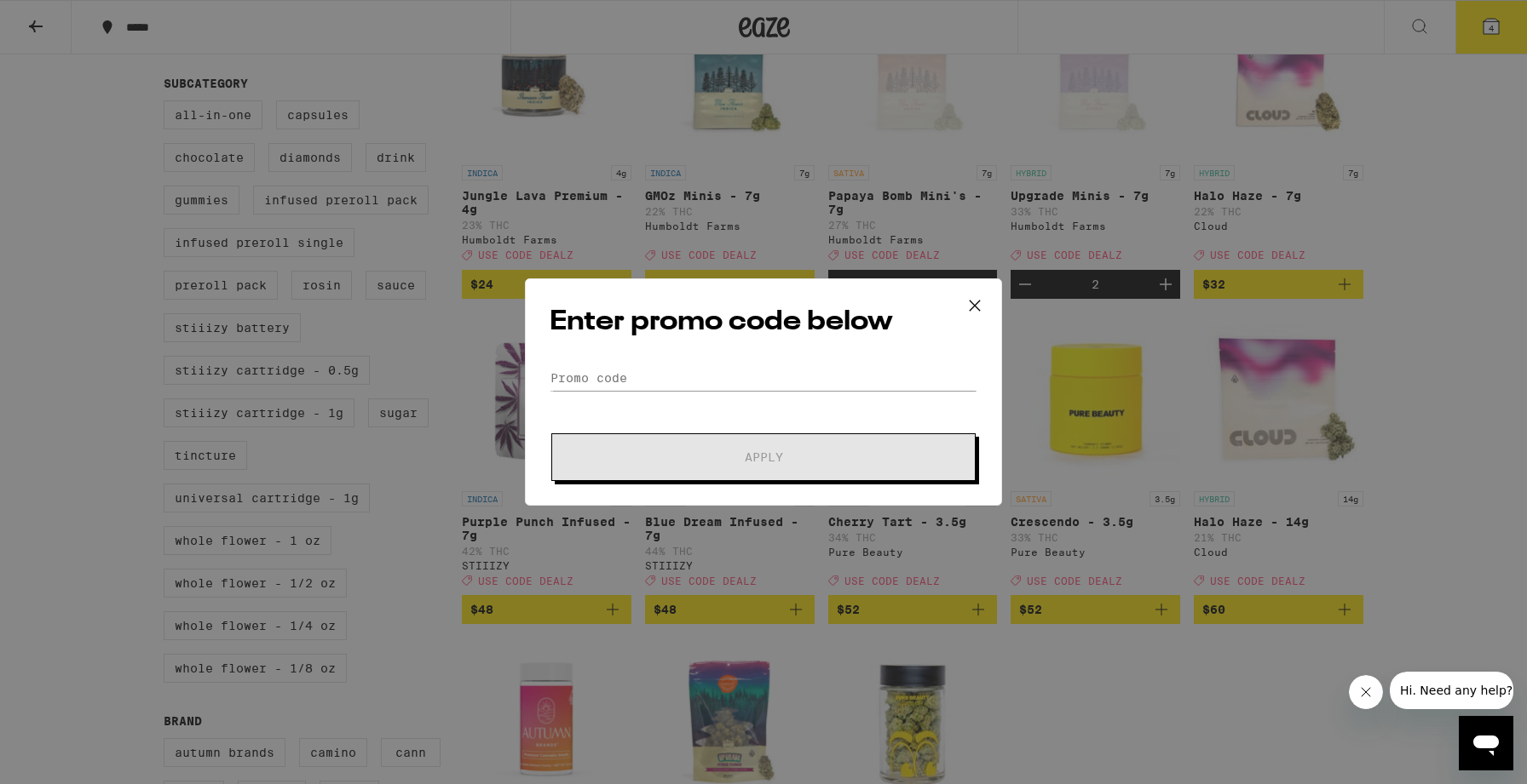
click at [991, 310] on button at bounding box center [974, 306] width 53 height 55
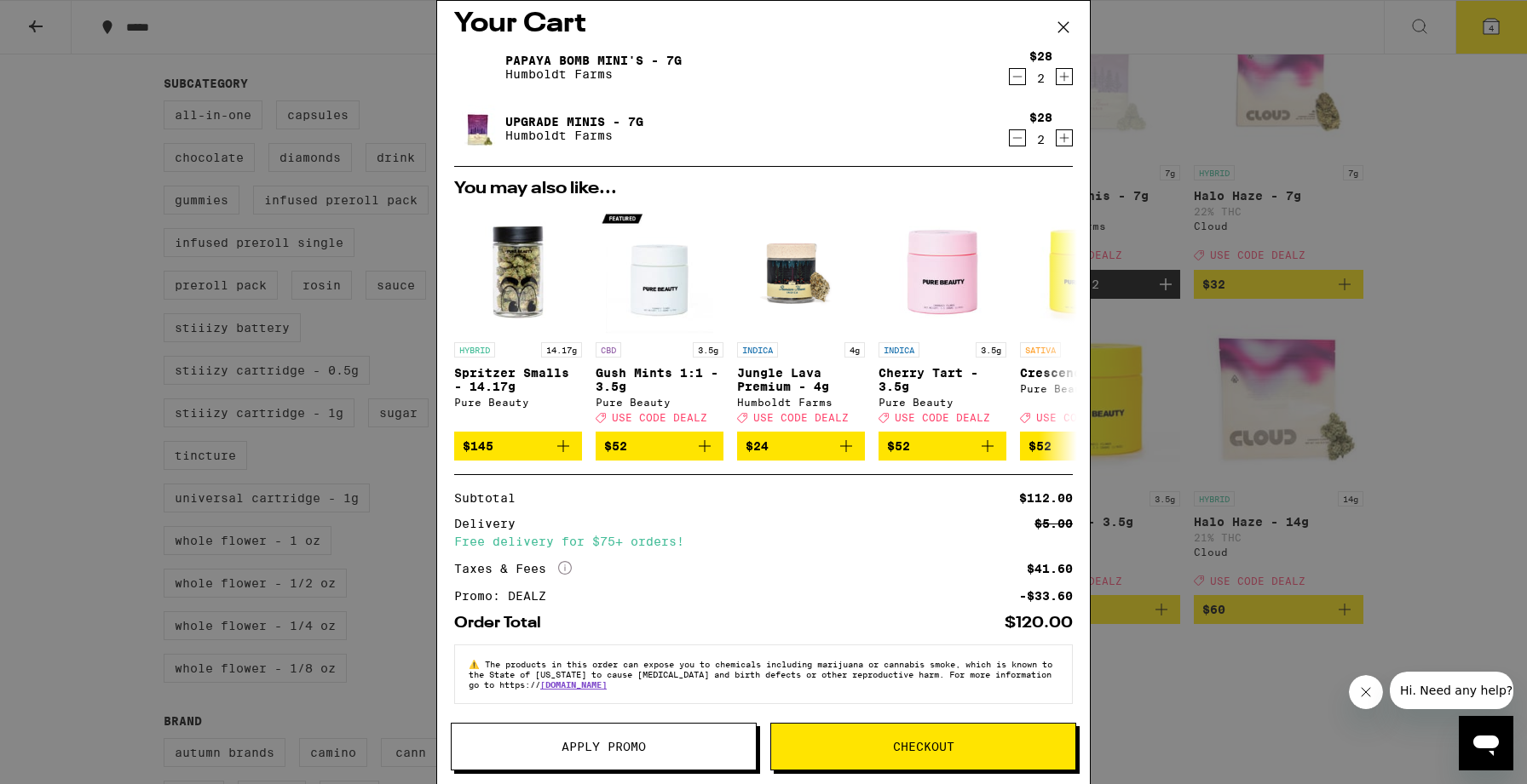
scroll to position [15, 0]
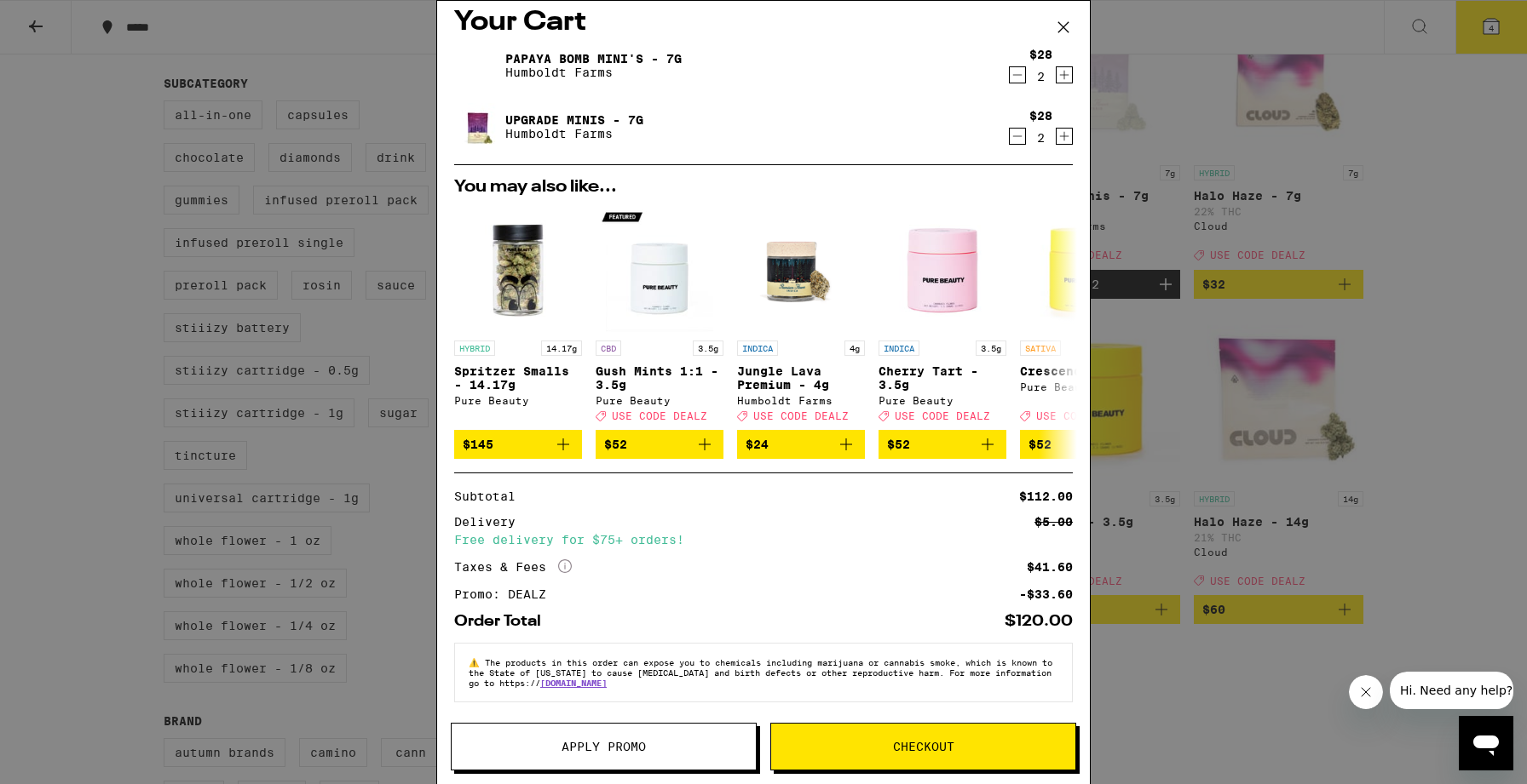
click at [1019, 74] on icon "Decrement" at bounding box center [1017, 74] width 15 height 20
click at [1067, 65] on div "$28 1" at bounding box center [1041, 65] width 64 height 35
click at [1067, 74] on icon "Increment" at bounding box center [1063, 74] width 15 height 20
click at [1023, 74] on icon "Decrement" at bounding box center [1017, 74] width 15 height 20
click at [107, 319] on div "Your Cart Papaya Bomb Mini's - 7g Humboldt Farms $28 1 Upgrade Minis - 7g Humbo…" at bounding box center [764, 392] width 1527 height 784
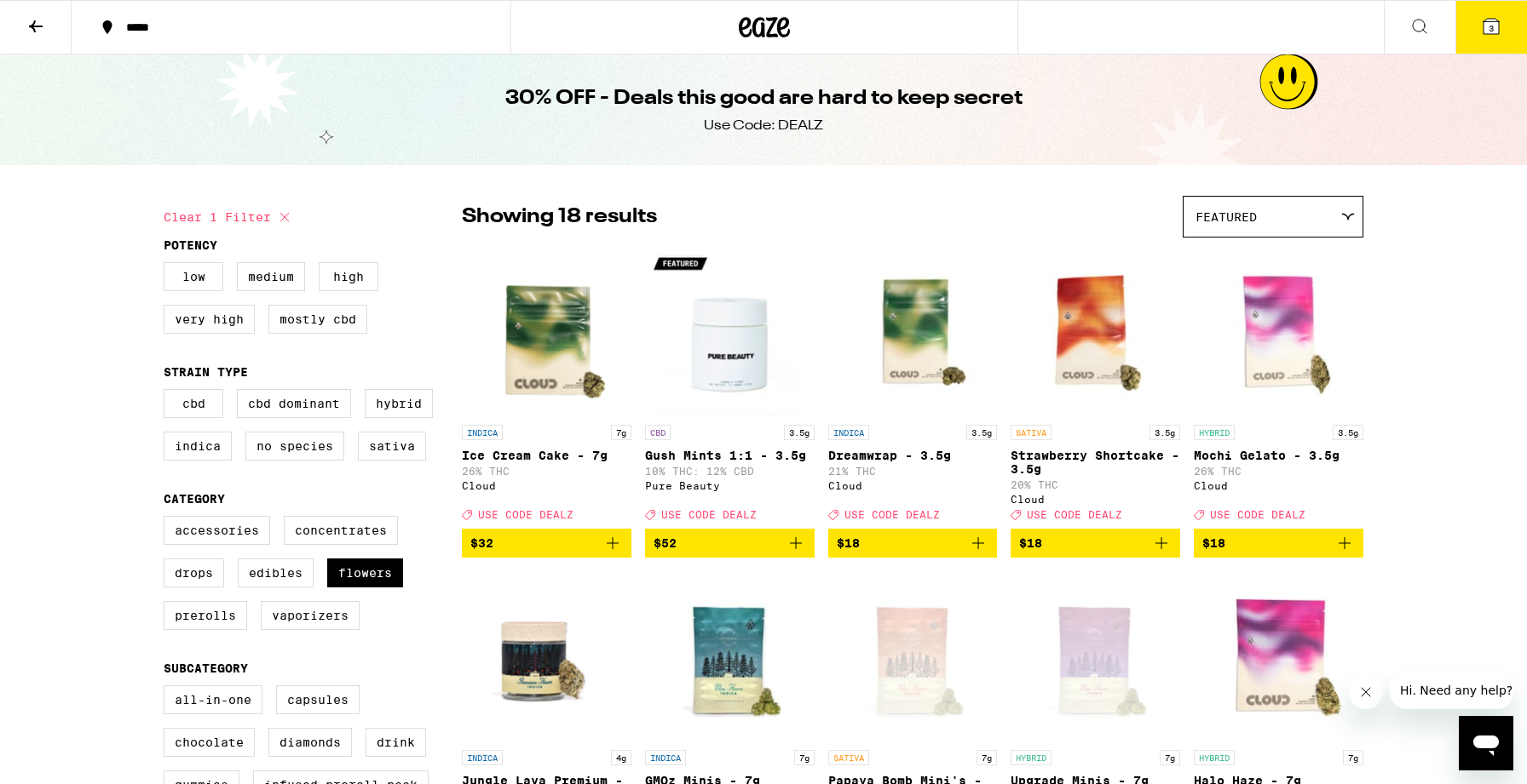
click at [1409, 12] on button at bounding box center [1419, 27] width 72 height 54
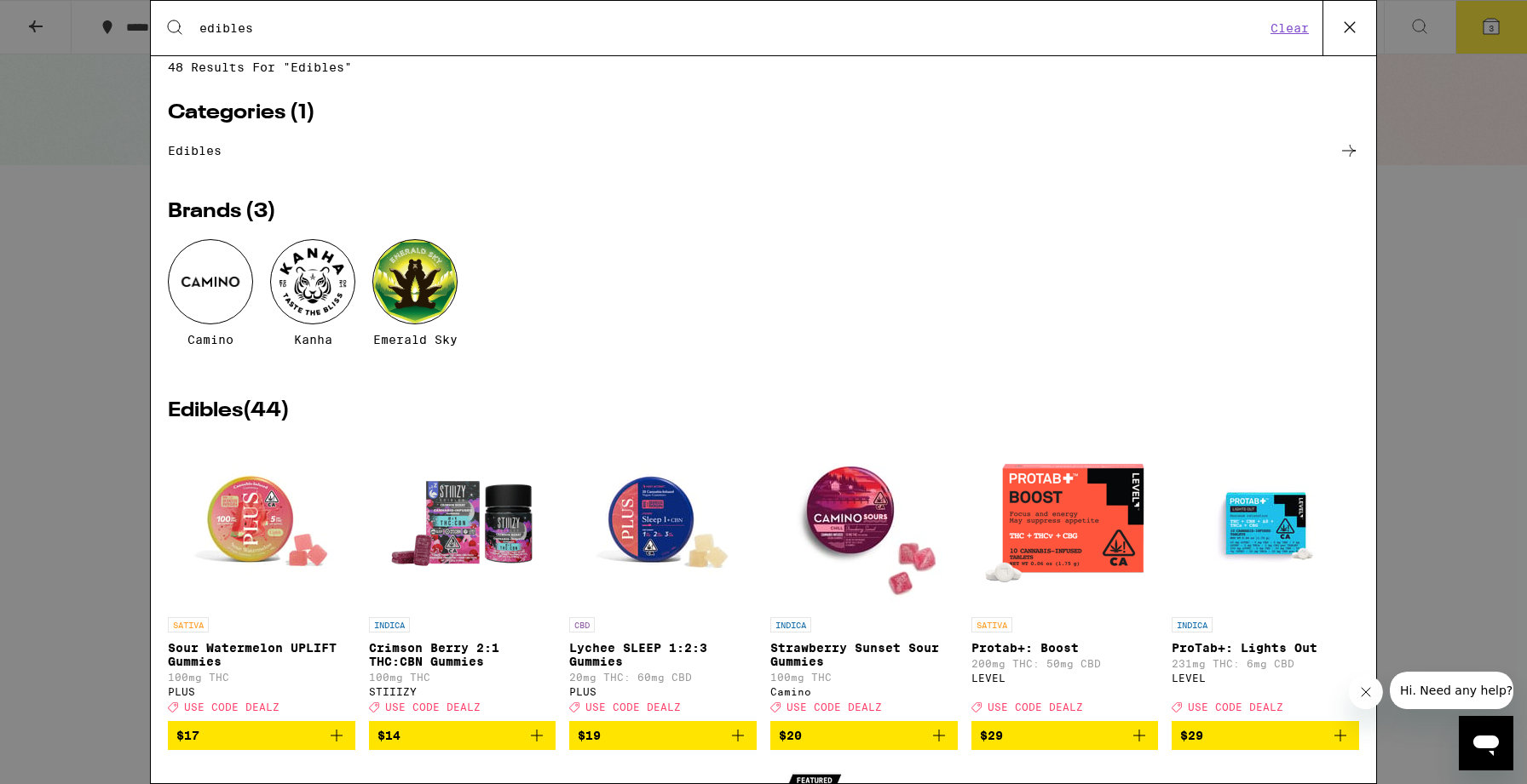
scroll to position [15, 0]
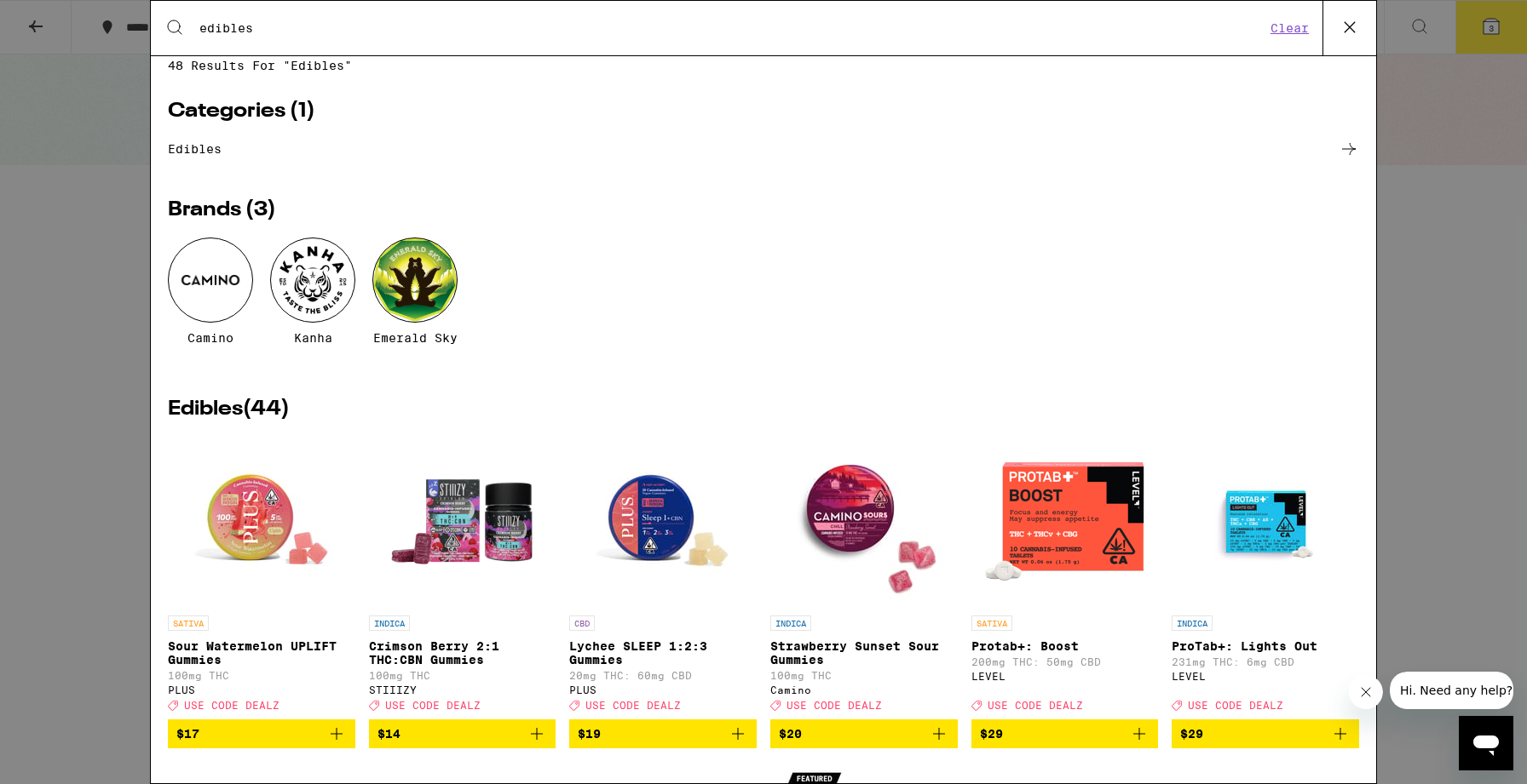
type input "edibles"
click at [656, 548] on img "Open page for Lychee SLEEP 1:2:3 Gummies from PLUS" at bounding box center [663, 521] width 170 height 170
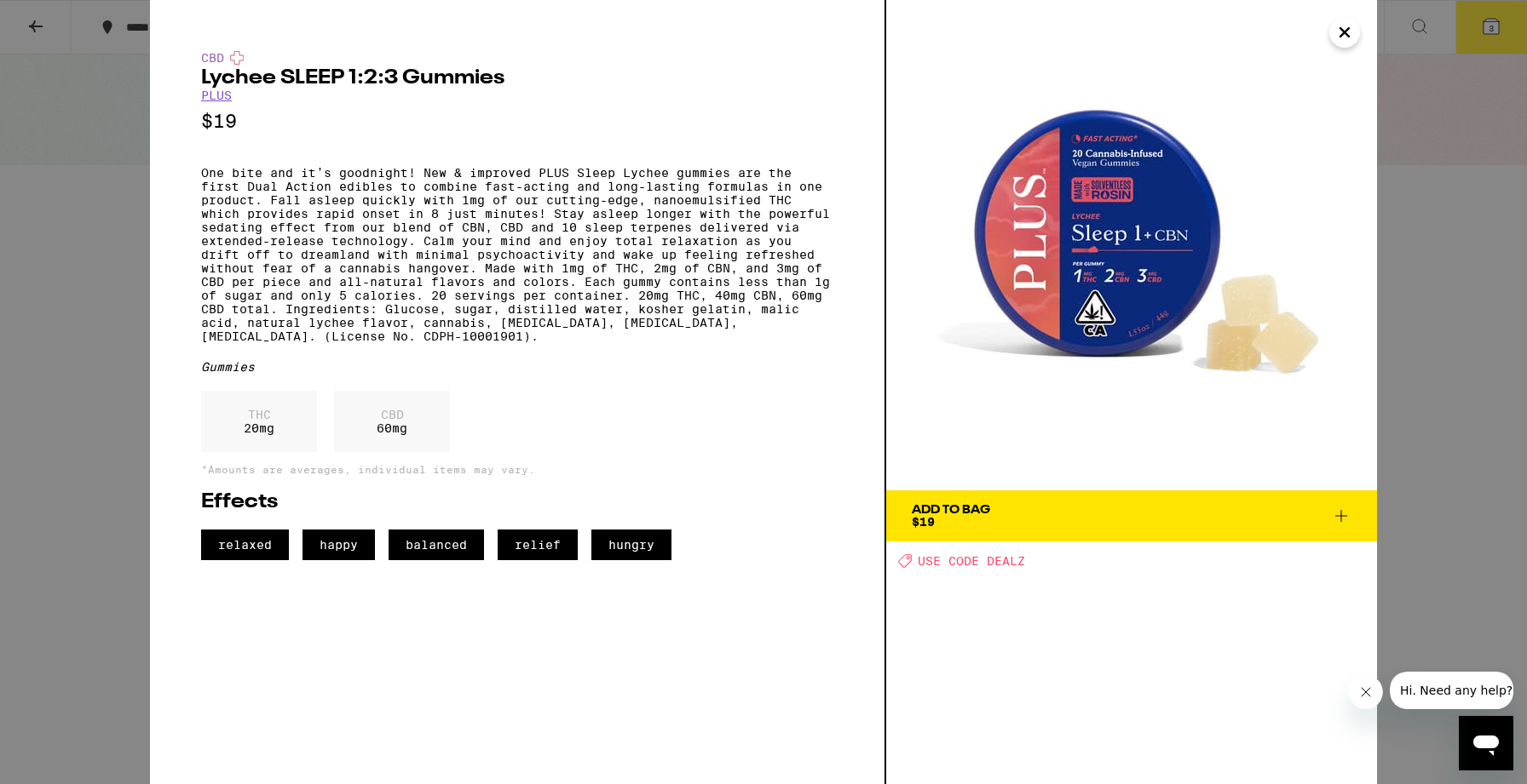
click at [36, 381] on div "CBD Lychee SLEEP 1:2:3 Gummies PLUS $19 Gummies THC 20 mg CBD 60 mg *Amounts ar…" at bounding box center [764, 392] width 1527 height 784
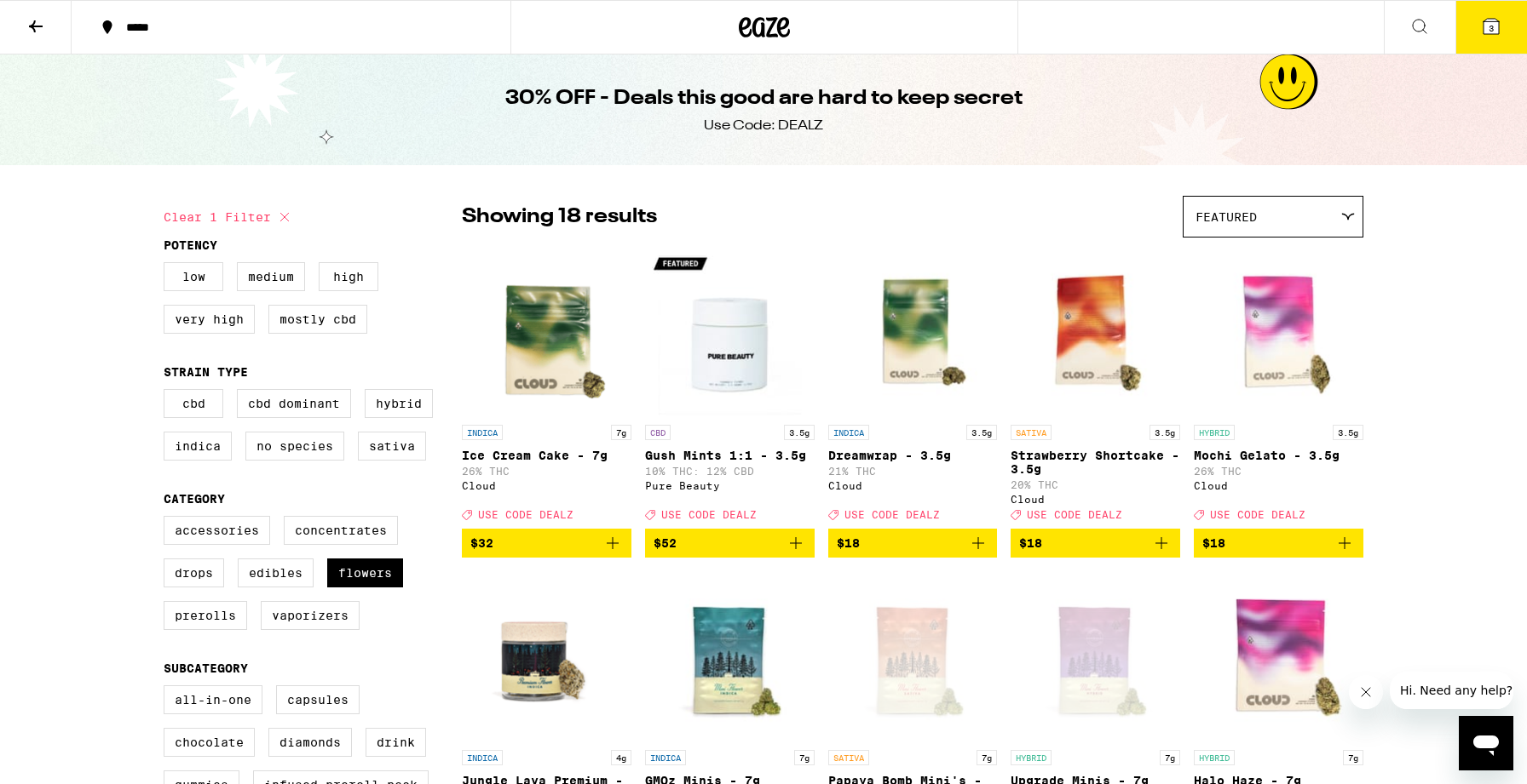
click at [21, 25] on button at bounding box center [35, 27] width 72 height 54
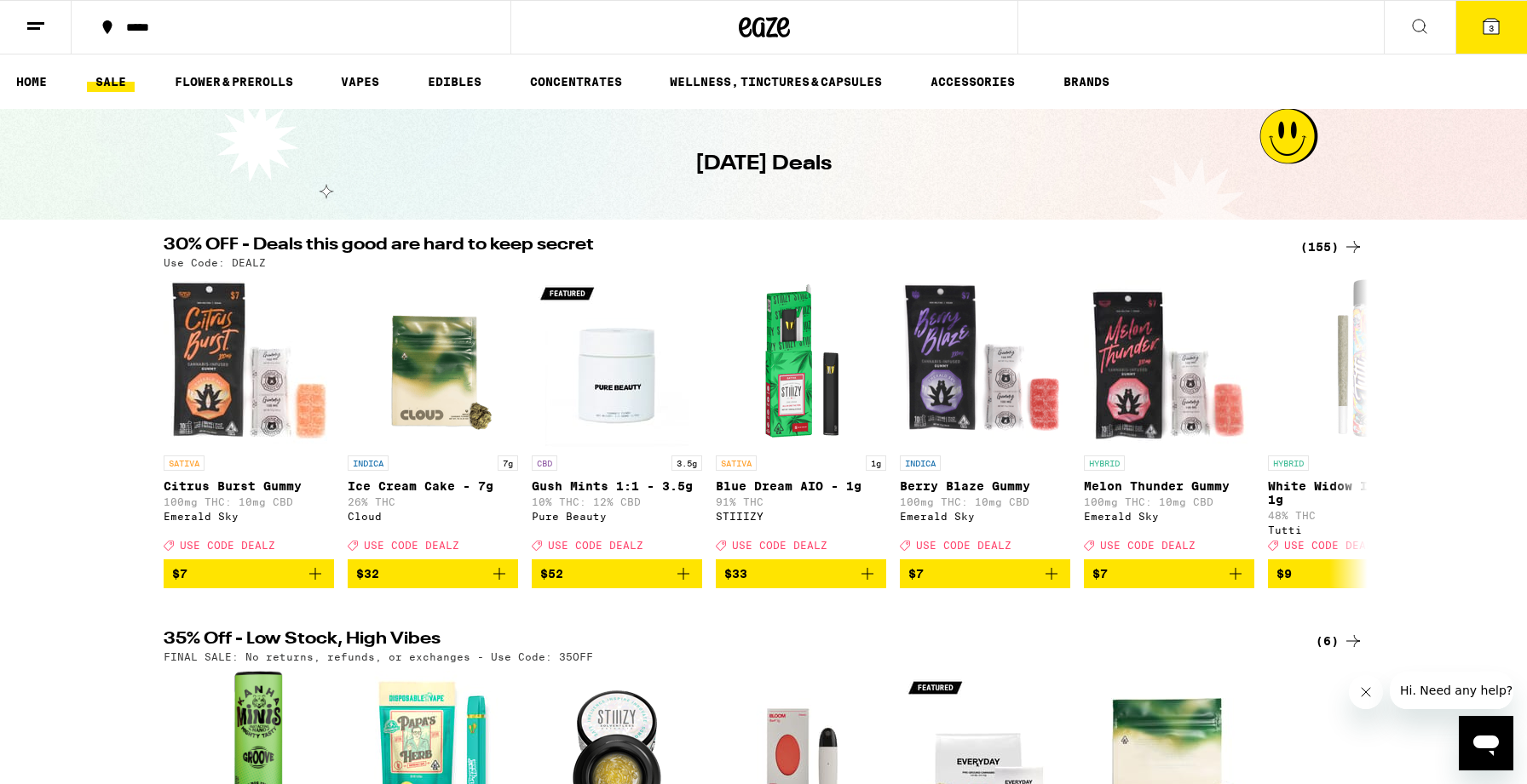
click at [284, 31] on div "*****" at bounding box center [301, 26] width 367 height 12
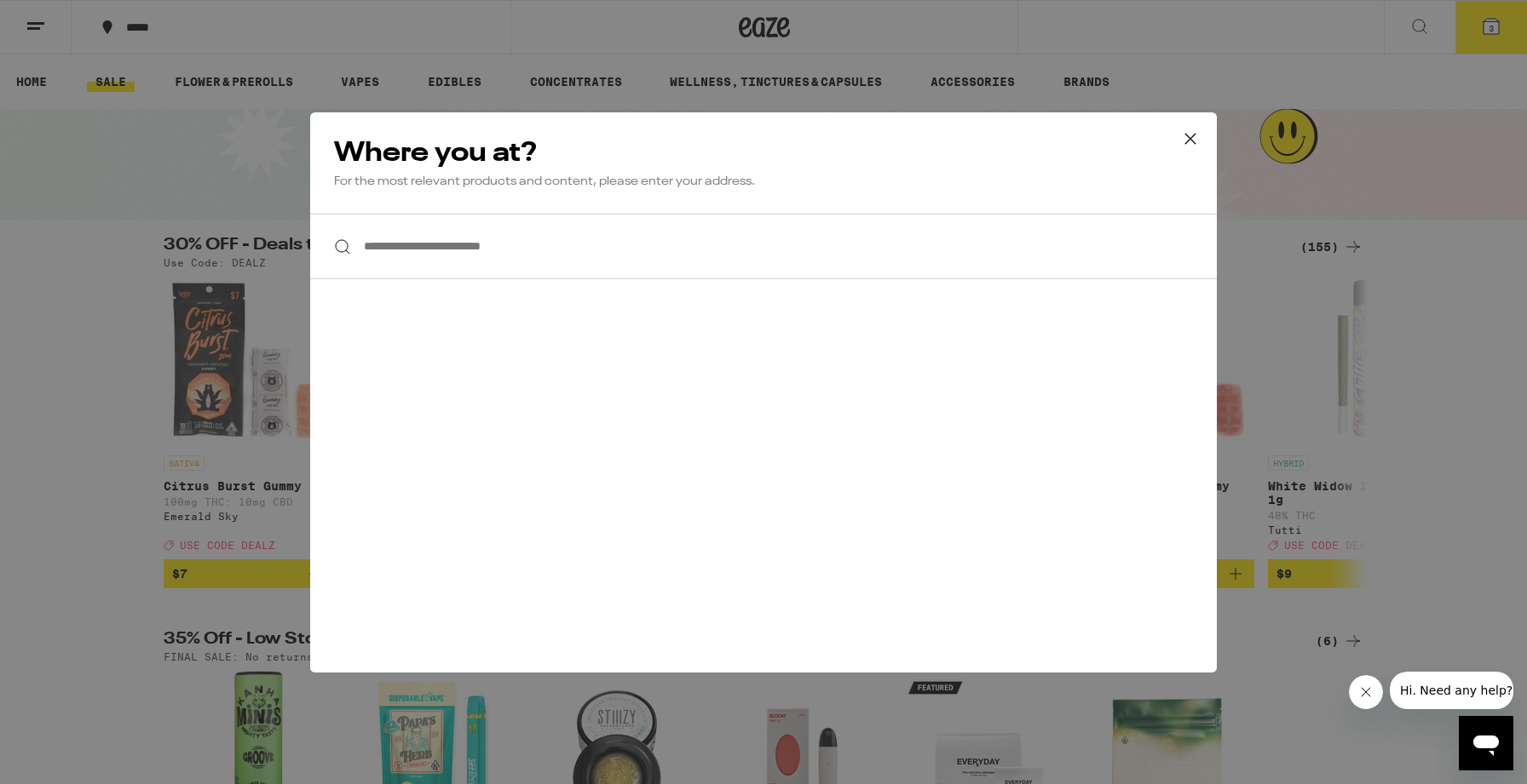
click at [201, 116] on div "**********" at bounding box center [764, 392] width 1527 height 784
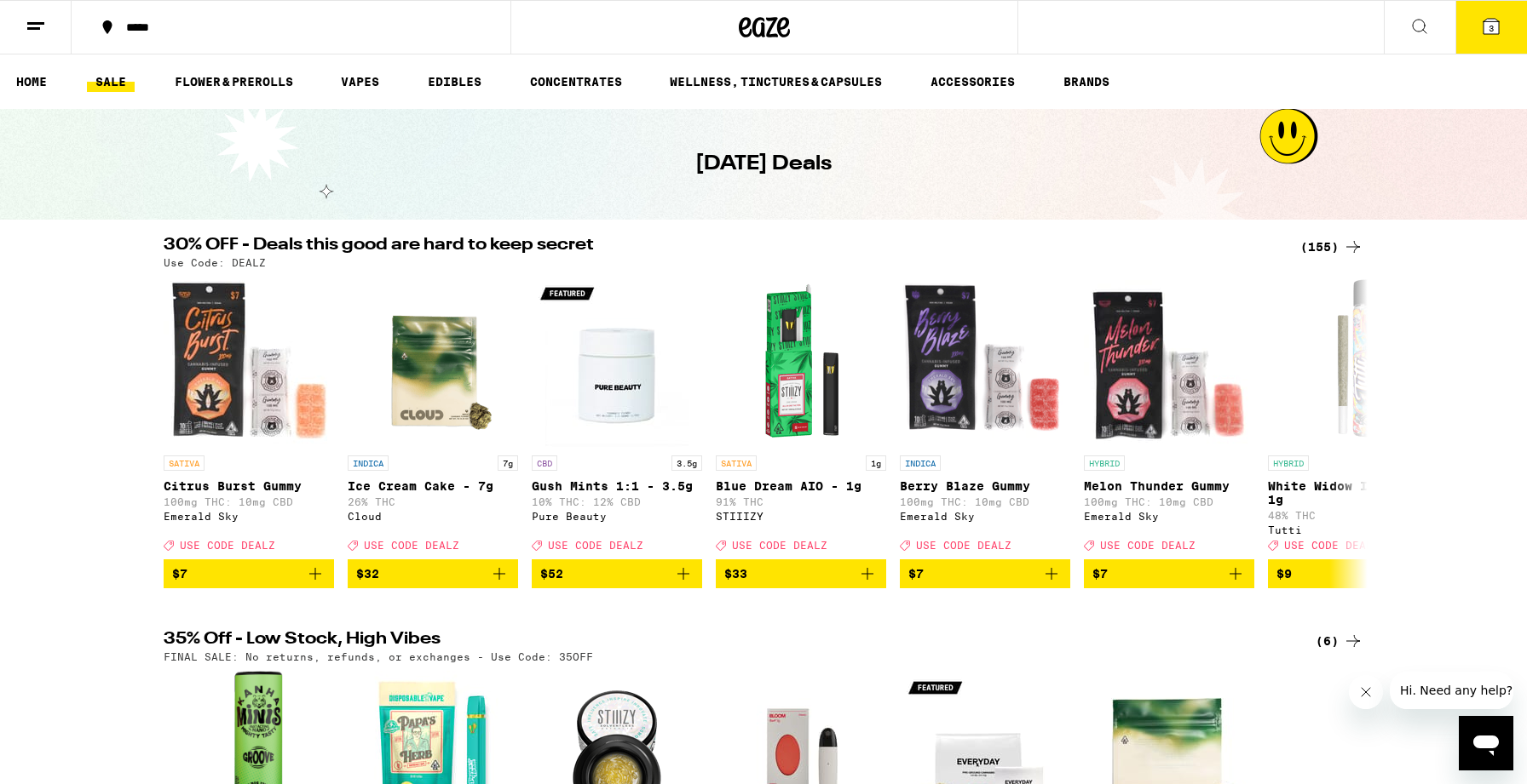
click at [110, 88] on link "SALE" at bounding box center [111, 82] width 47 height 20
click at [108, 85] on link "SALE" at bounding box center [111, 82] width 47 height 20
click at [109, 83] on link "SALE" at bounding box center [111, 82] width 47 height 20
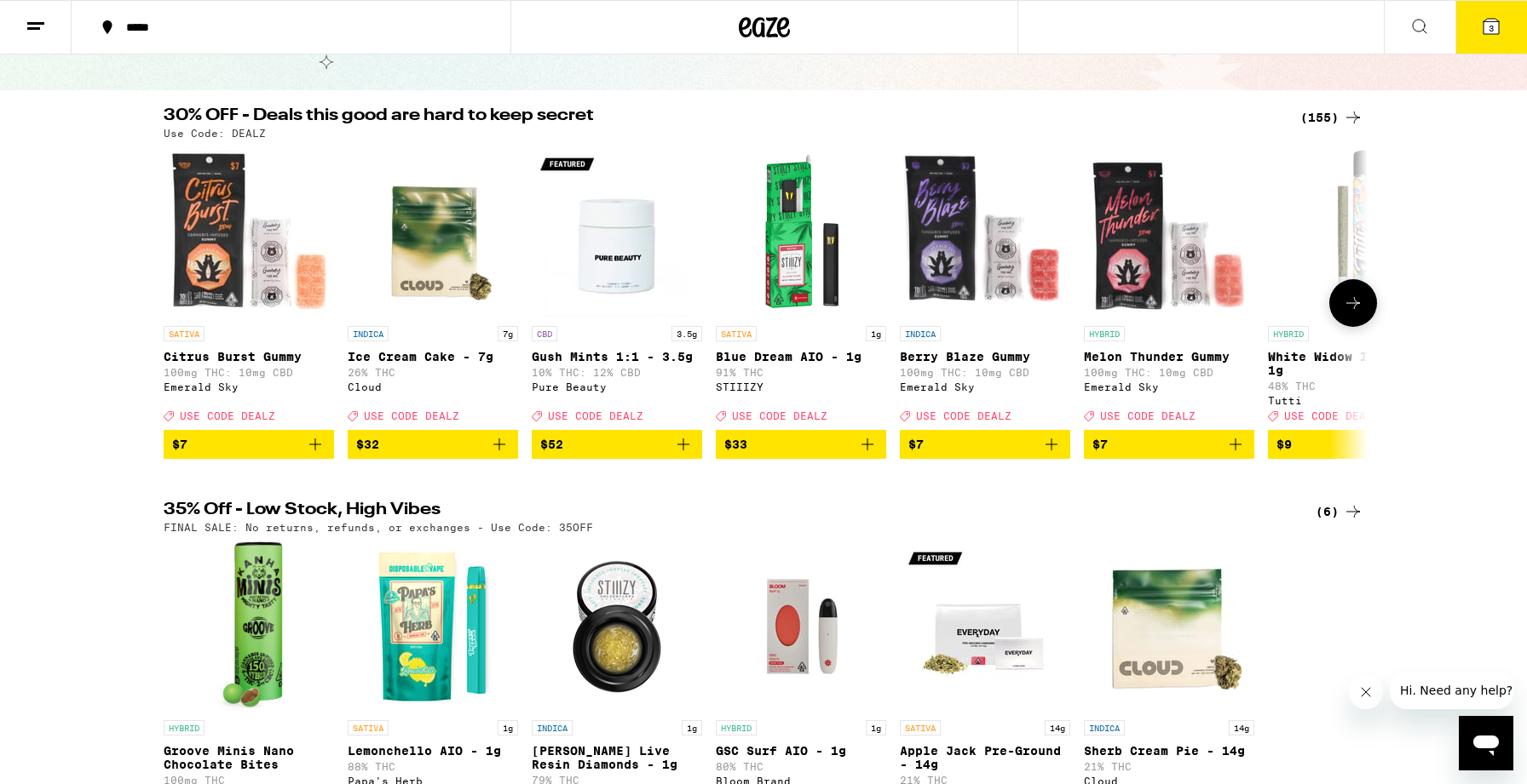
scroll to position [154, 0]
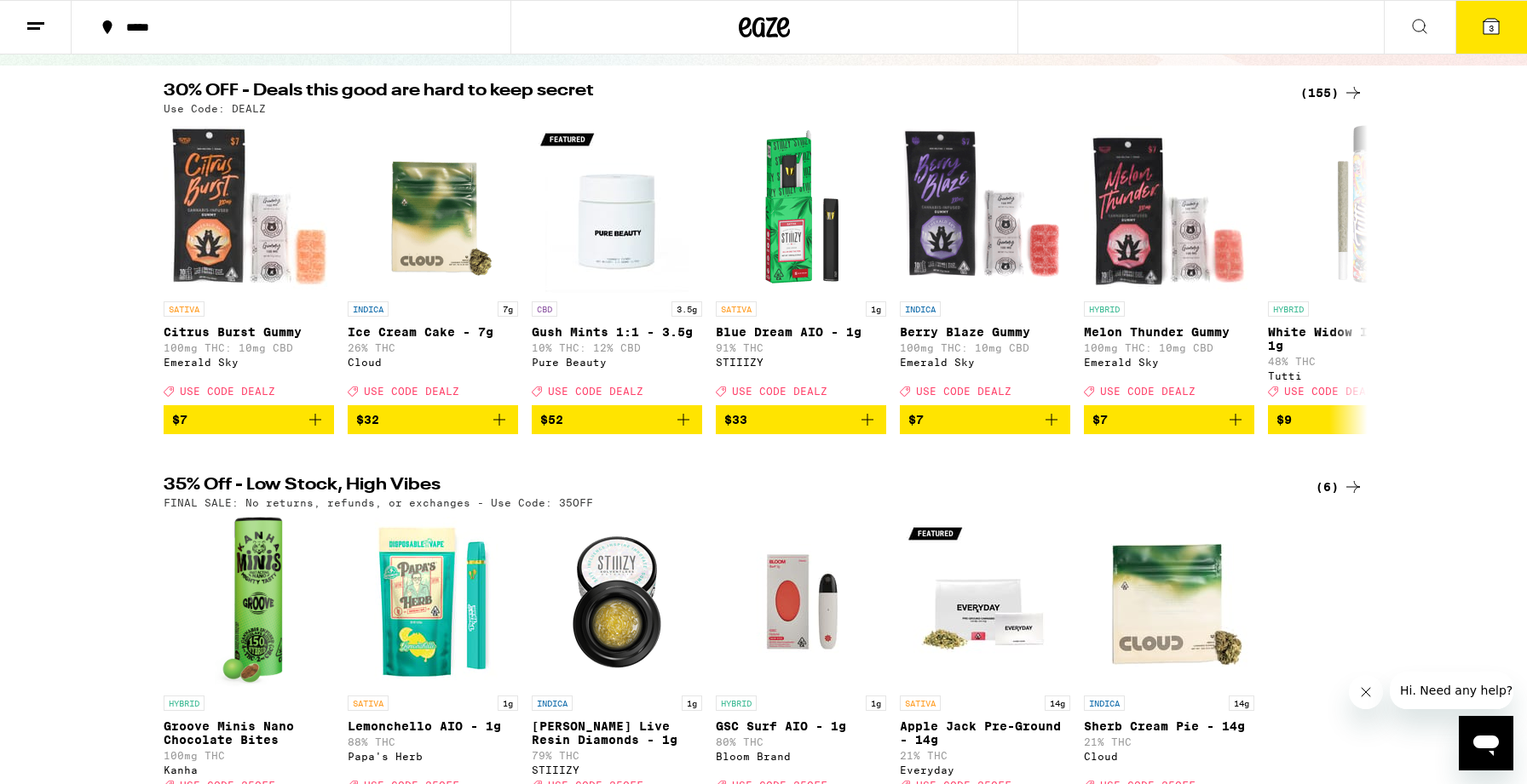
click at [1332, 497] on div "(6)" at bounding box center [1339, 487] width 47 height 20
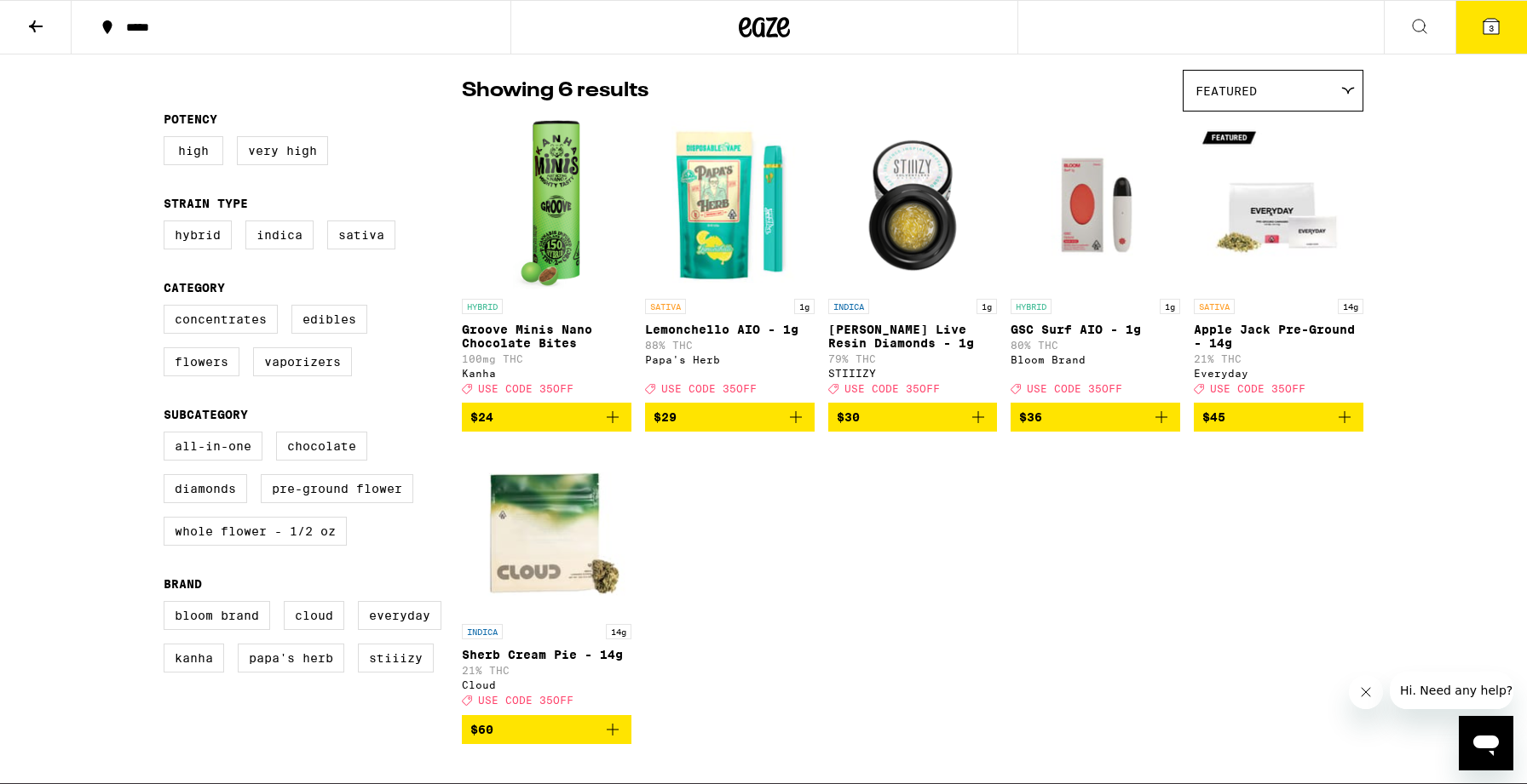
scroll to position [392, 0]
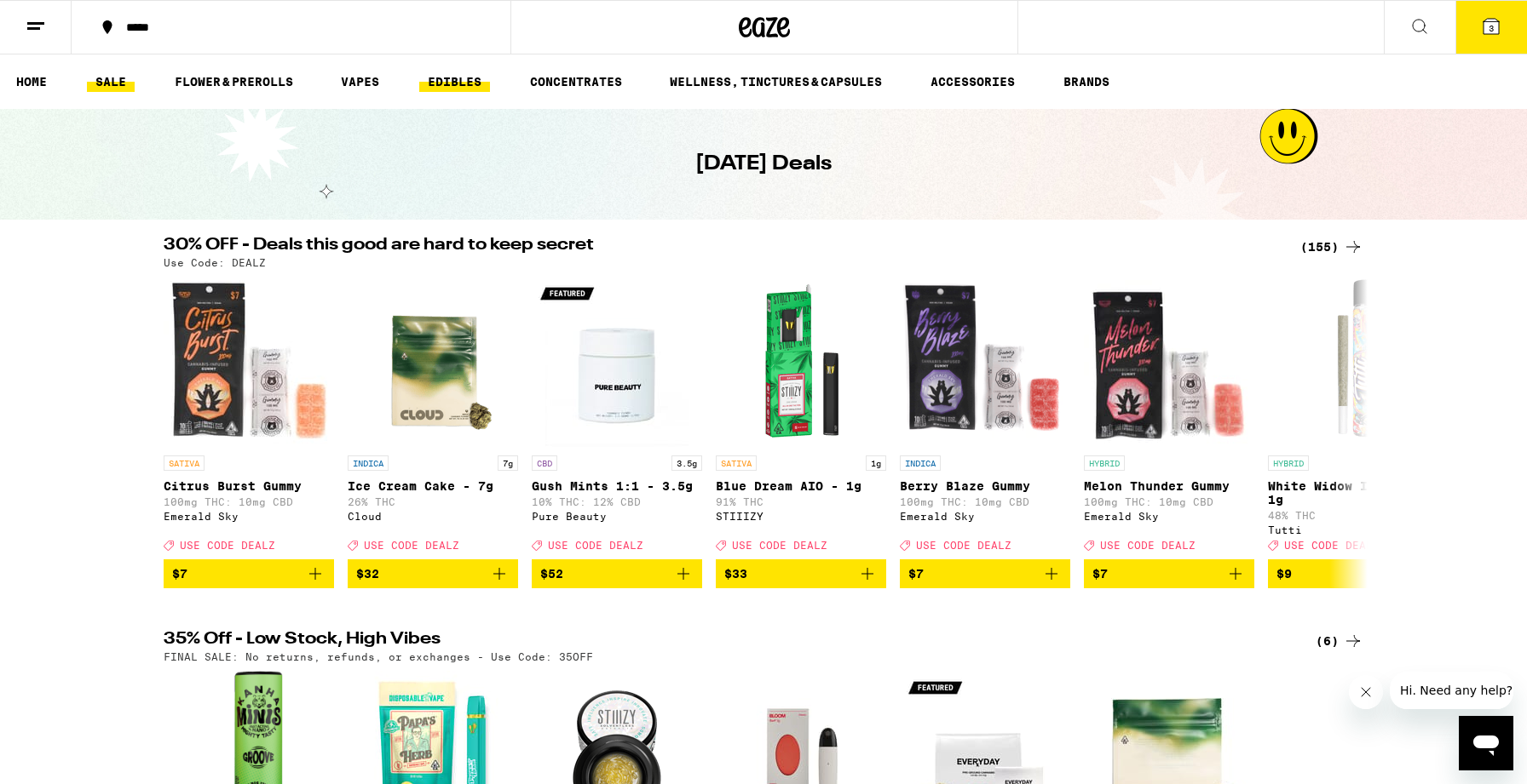
click at [453, 75] on link "EDIBLES" at bounding box center [454, 82] width 71 height 20
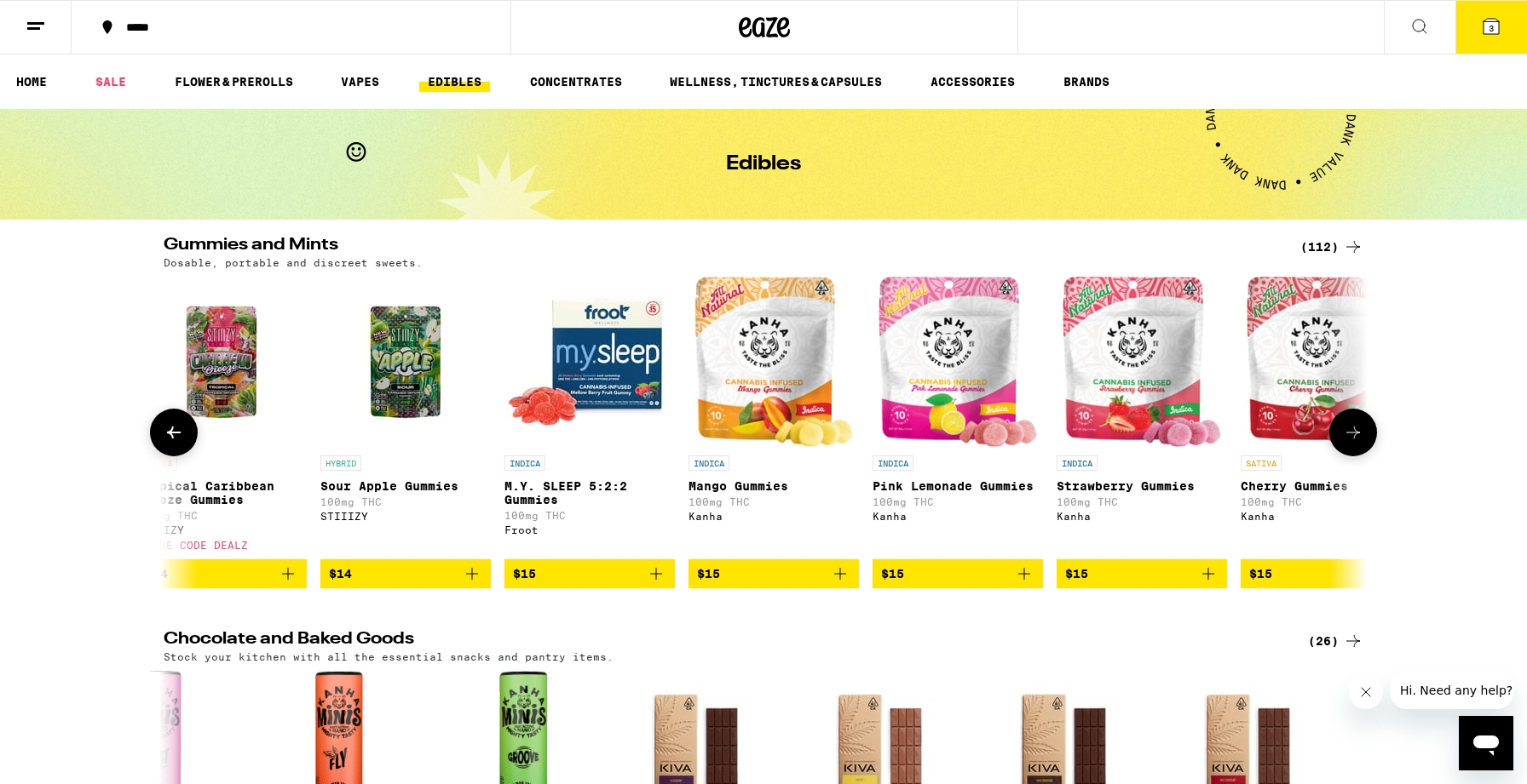
scroll to position [0, 5004]
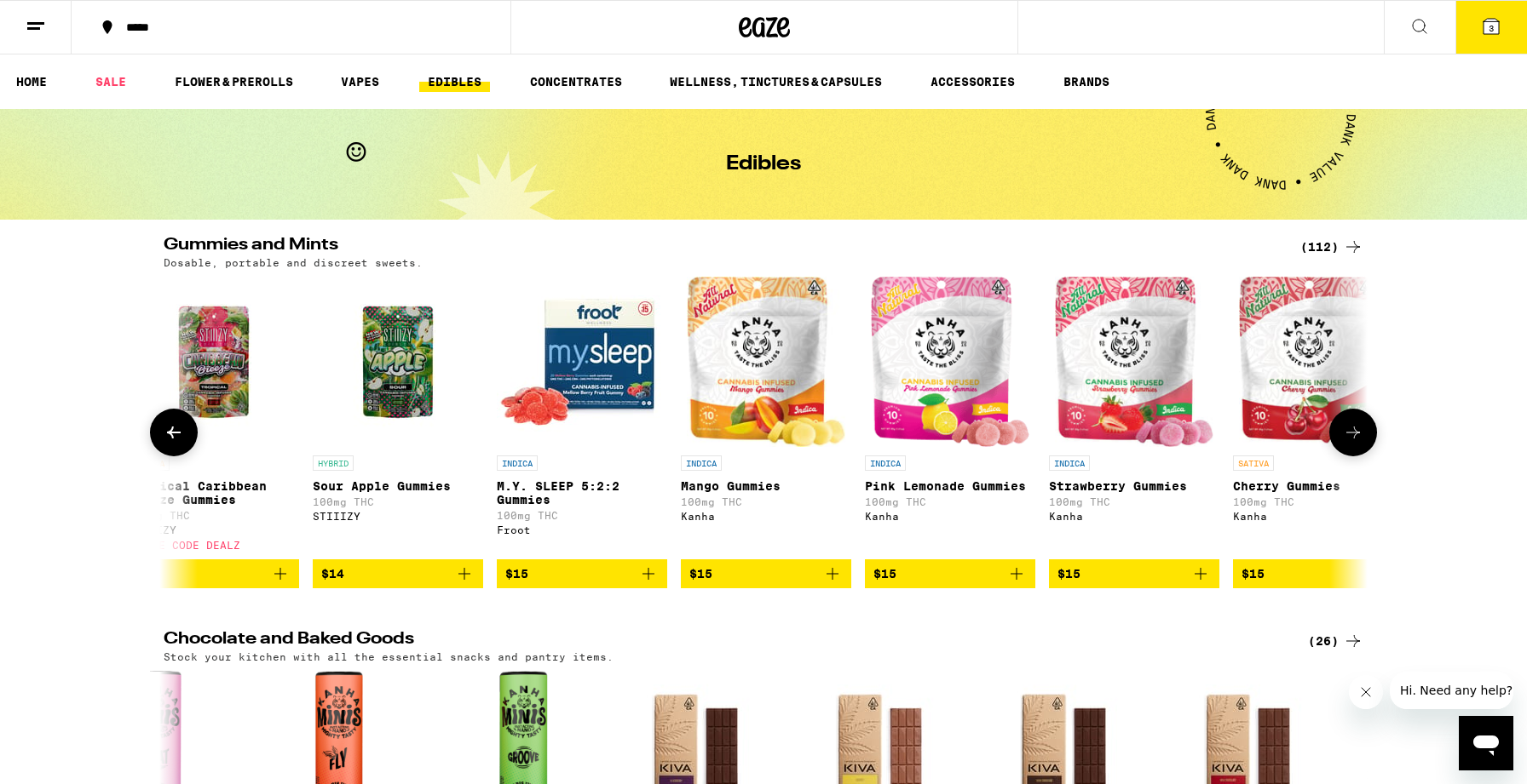
click at [561, 365] on img "Open page for M.Y. SLEEP 5:2:2 Gummies from Froot" at bounding box center [582, 362] width 170 height 170
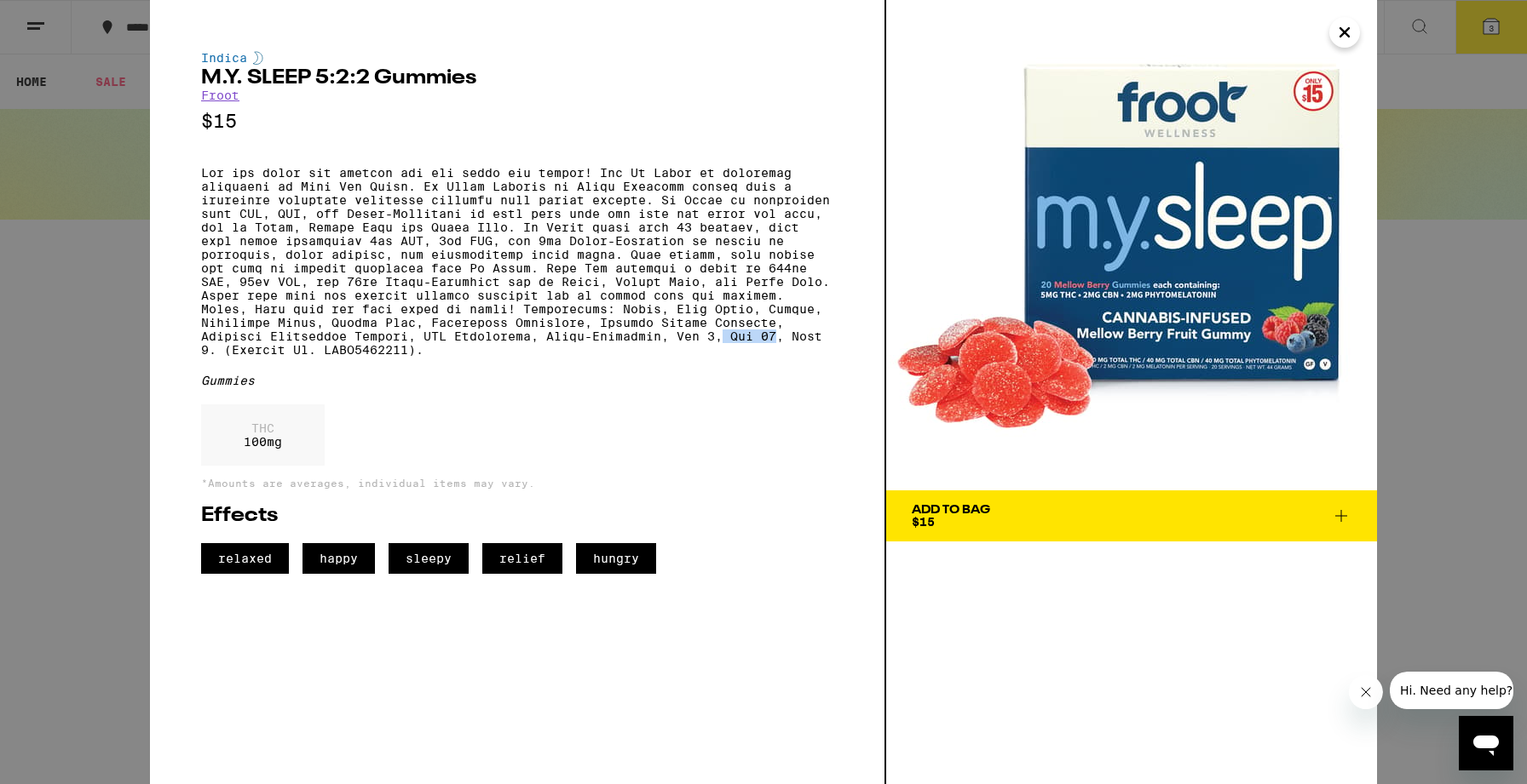
drag, startPoint x: 777, startPoint y: 366, endPoint x: 726, endPoint y: 361, distance: 51.2
click at [726, 357] on p at bounding box center [517, 262] width 633 height 191
click at [128, 289] on div "Indica M.Y. SLEEP 5:2:2 Gummies Froot $15 Gummies THC 100 mg *Amounts are avera…" at bounding box center [764, 392] width 1527 height 784
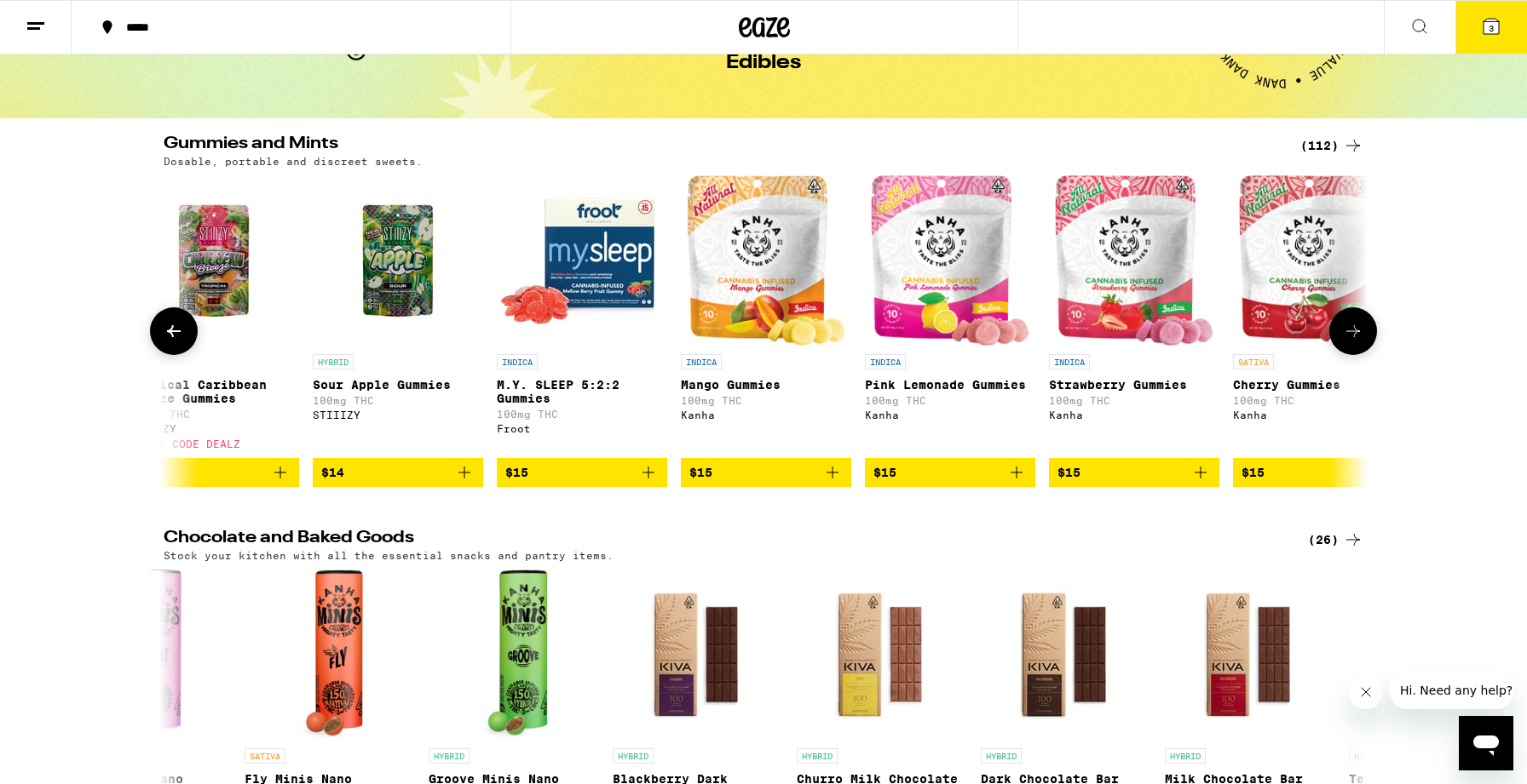
scroll to position [10, 0]
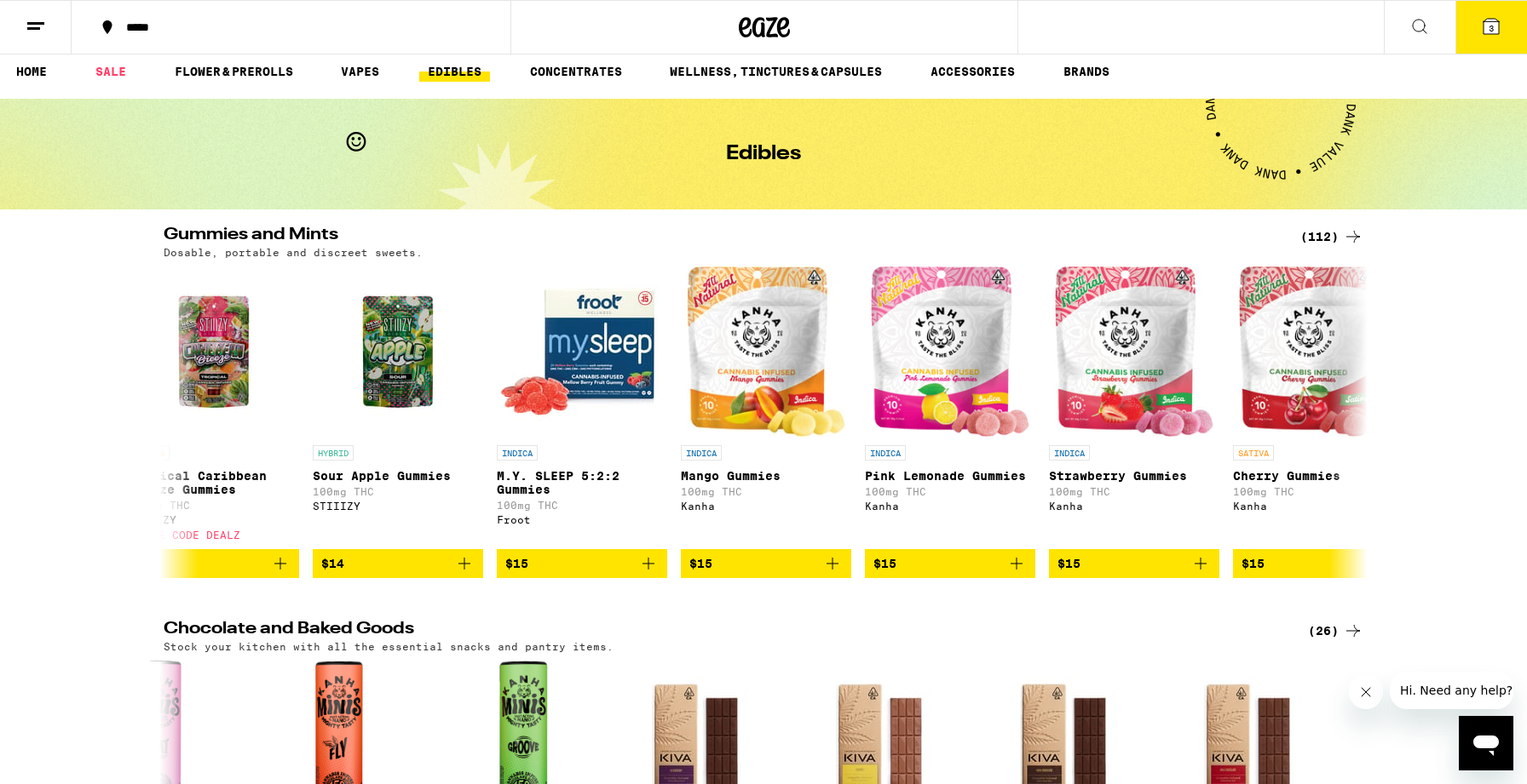
click at [1310, 239] on div "(112)" at bounding box center [1331, 236] width 63 height 20
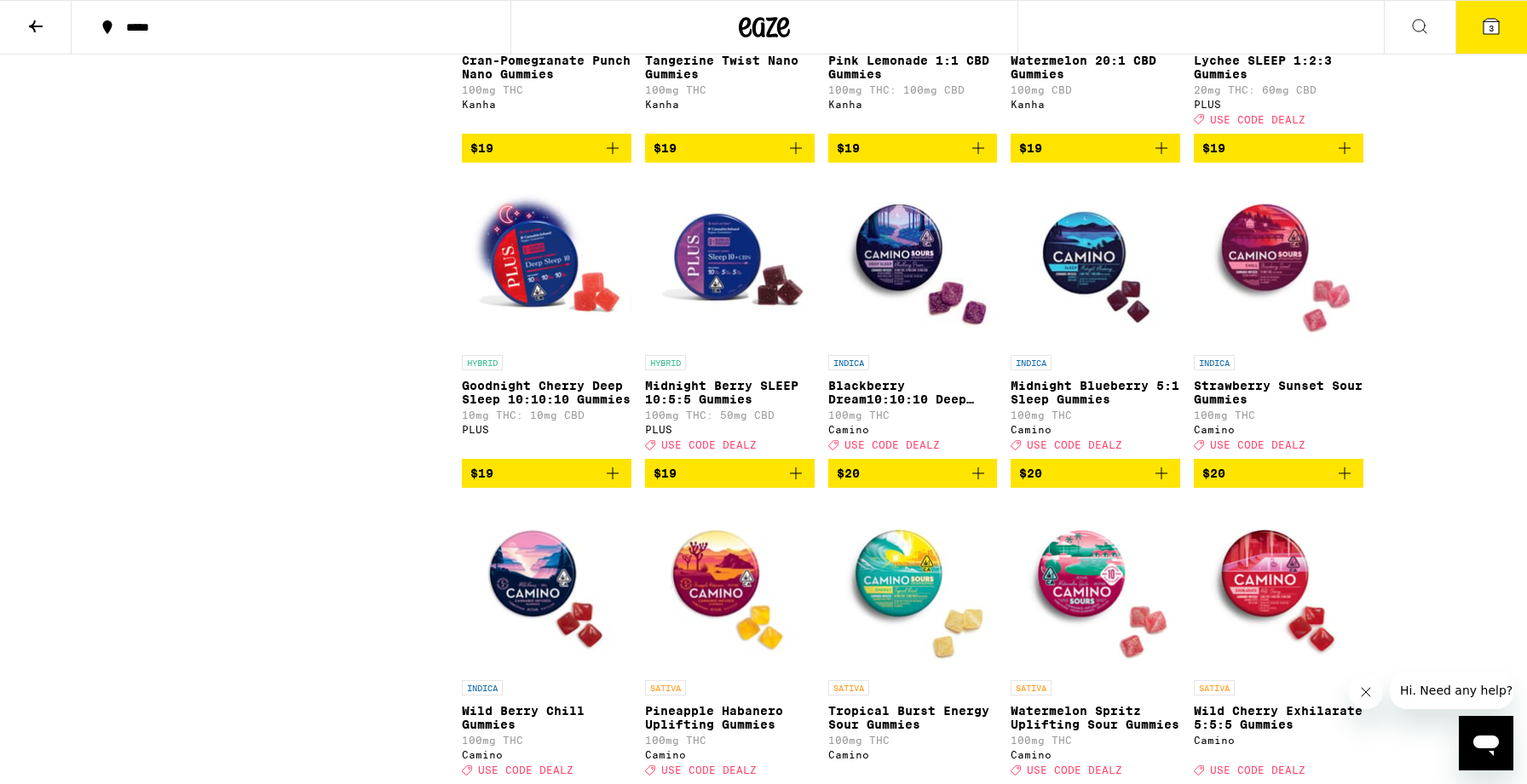
scroll to position [3871, 0]
click at [527, 347] on img "Open page for Goodnight Cherry Deep Sleep 10:10:10 Gummies from PLUS" at bounding box center [546, 261] width 170 height 170
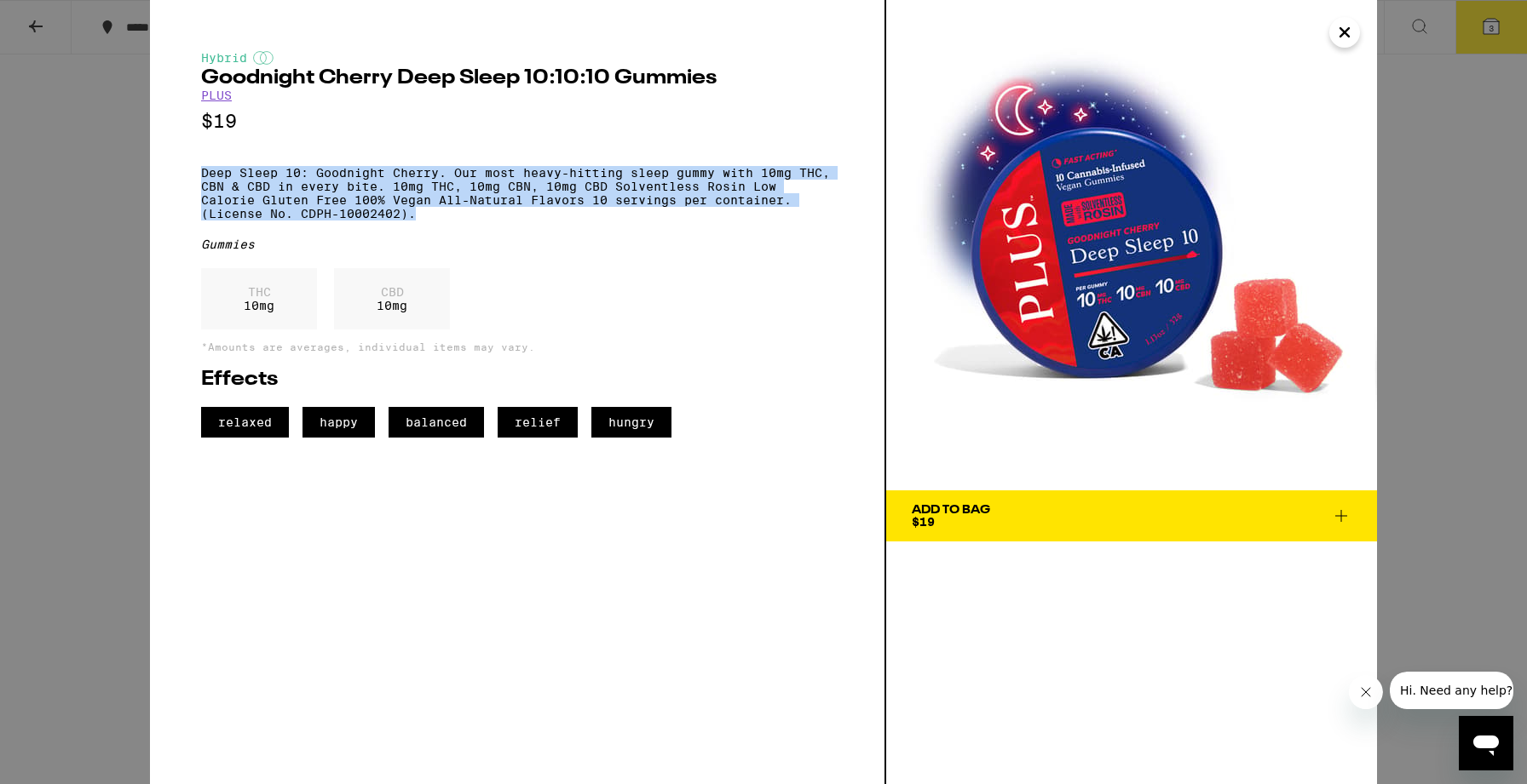
drag, startPoint x: 482, startPoint y: 223, endPoint x: 111, endPoint y: 183, distance: 373.2
click at [111, 183] on div "Hybrid Goodnight Cherry Deep Sleep 10:10:10 Gummies PLUS $19 Deep Sleep 10: Goo…" at bounding box center [764, 392] width 1527 height 784
copy p "Deep Sleep 10: Goodnight Cherry. Our most heavy-hitting sleep gummy with 10mg T…"
click at [1404, 320] on div "Hybrid Goodnight Cherry Deep Sleep 10:10:10 Gummies PLUS $19 Deep Sleep 10: Goo…" at bounding box center [764, 392] width 1527 height 784
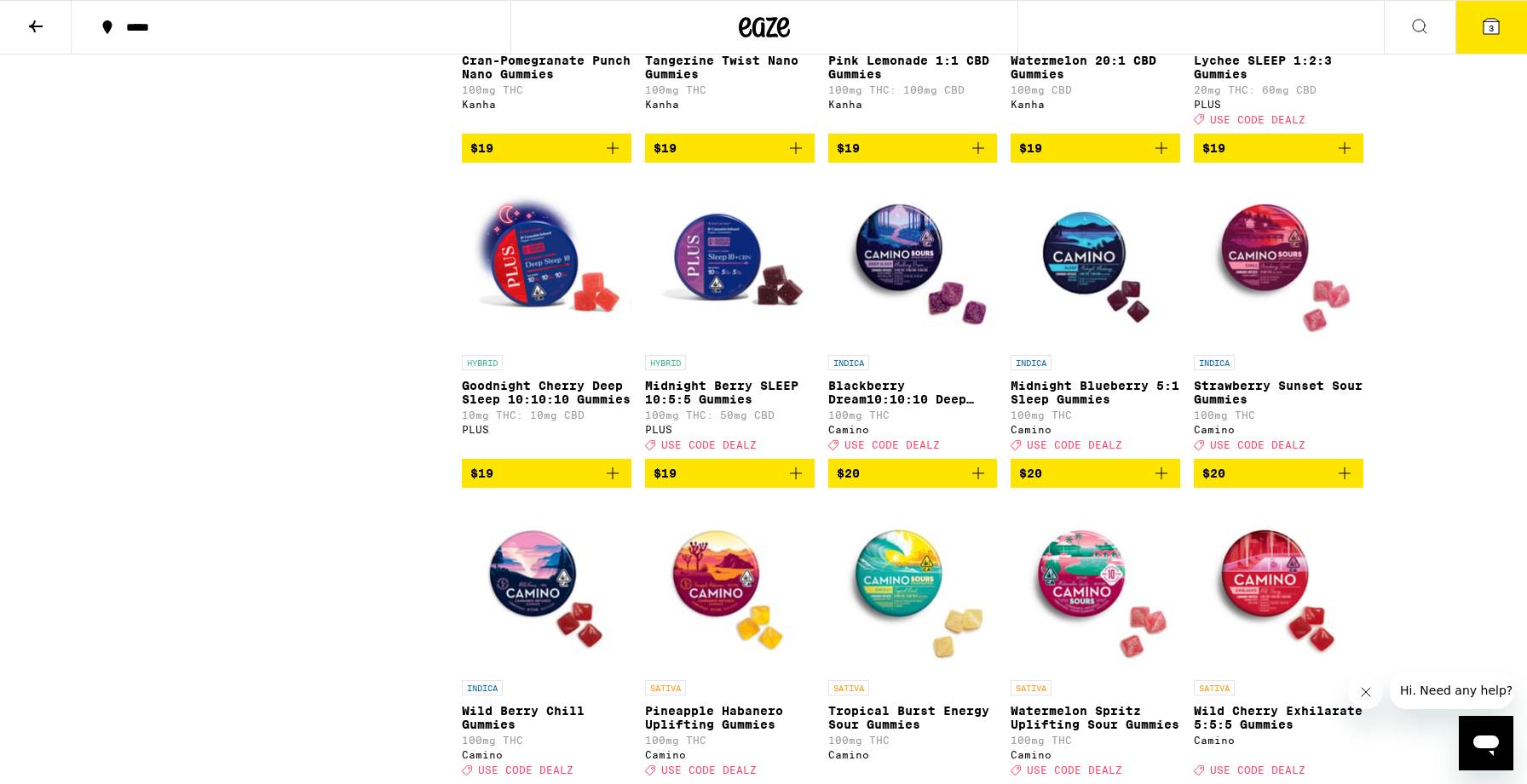
click at [1404, 320] on div "***** ***** 3 Gummies and Mints Dosable, portable and discreet sweets. FILTER S…" at bounding box center [764, 44] width 1527 height 7830
click at [797, 483] on icon "Add to bag" at bounding box center [795, 473] width 20 height 20
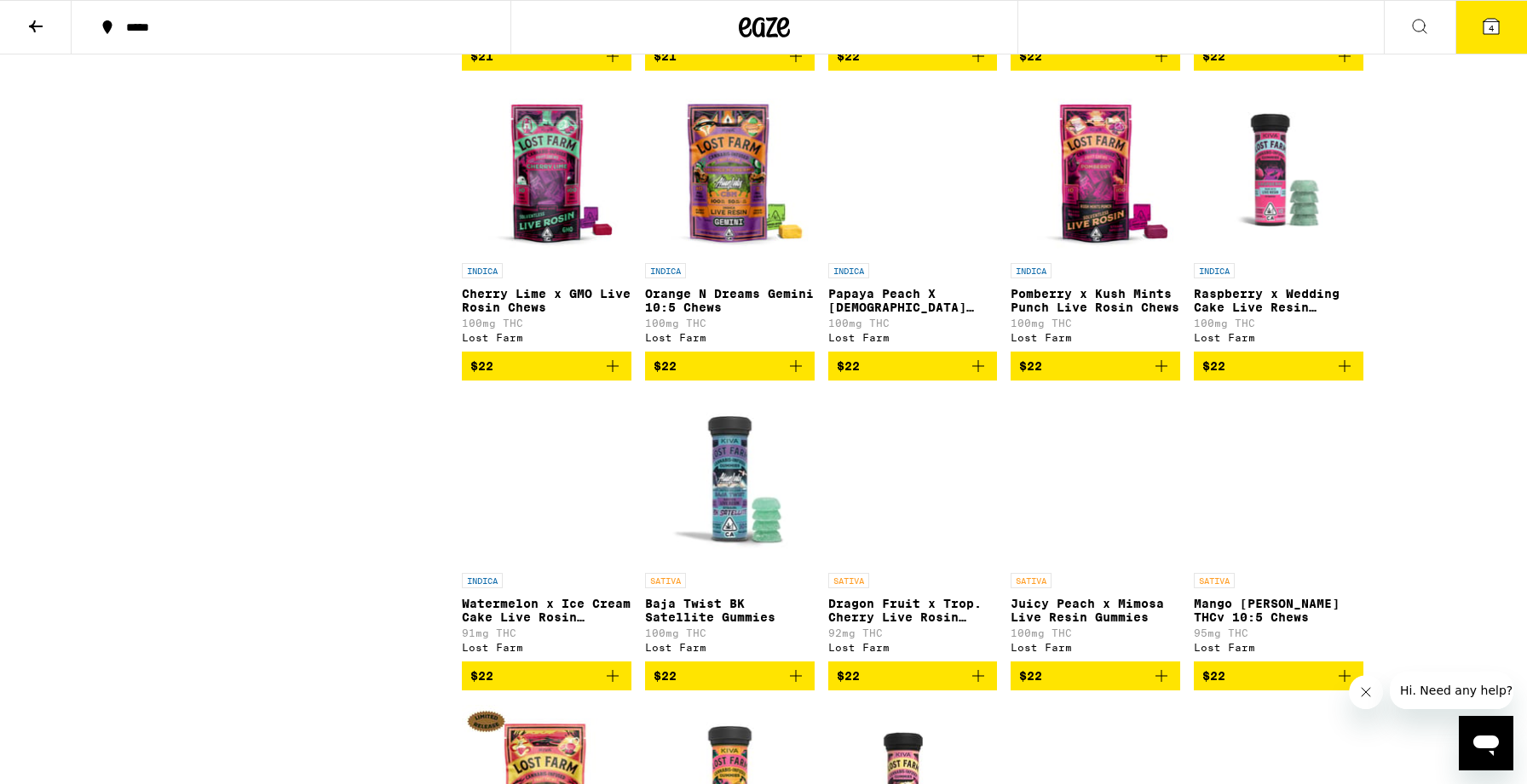
scroll to position [5746, 0]
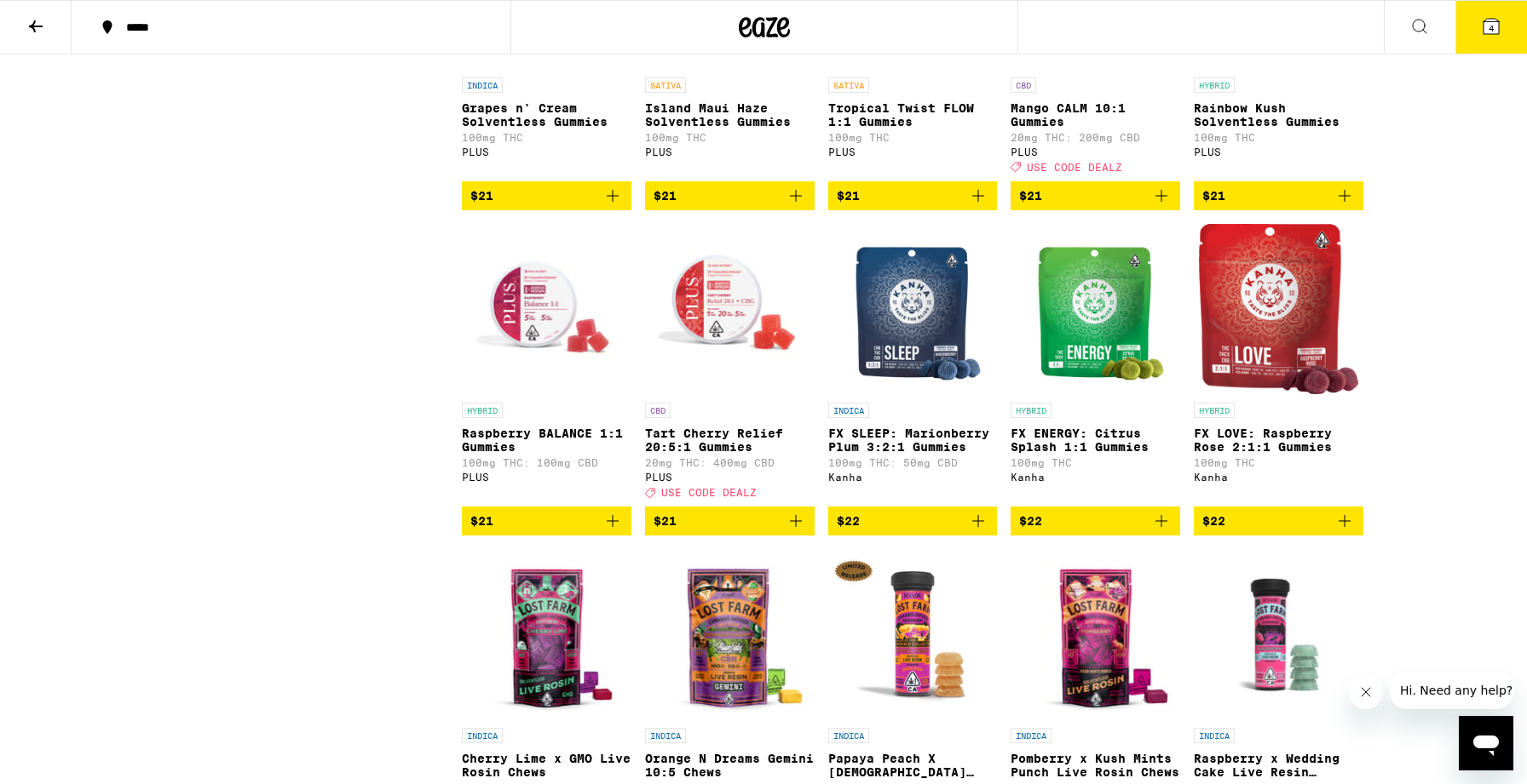
click at [1484, 22] on icon at bounding box center [1491, 26] width 15 height 15
